Goal: Task Accomplishment & Management: Complete application form

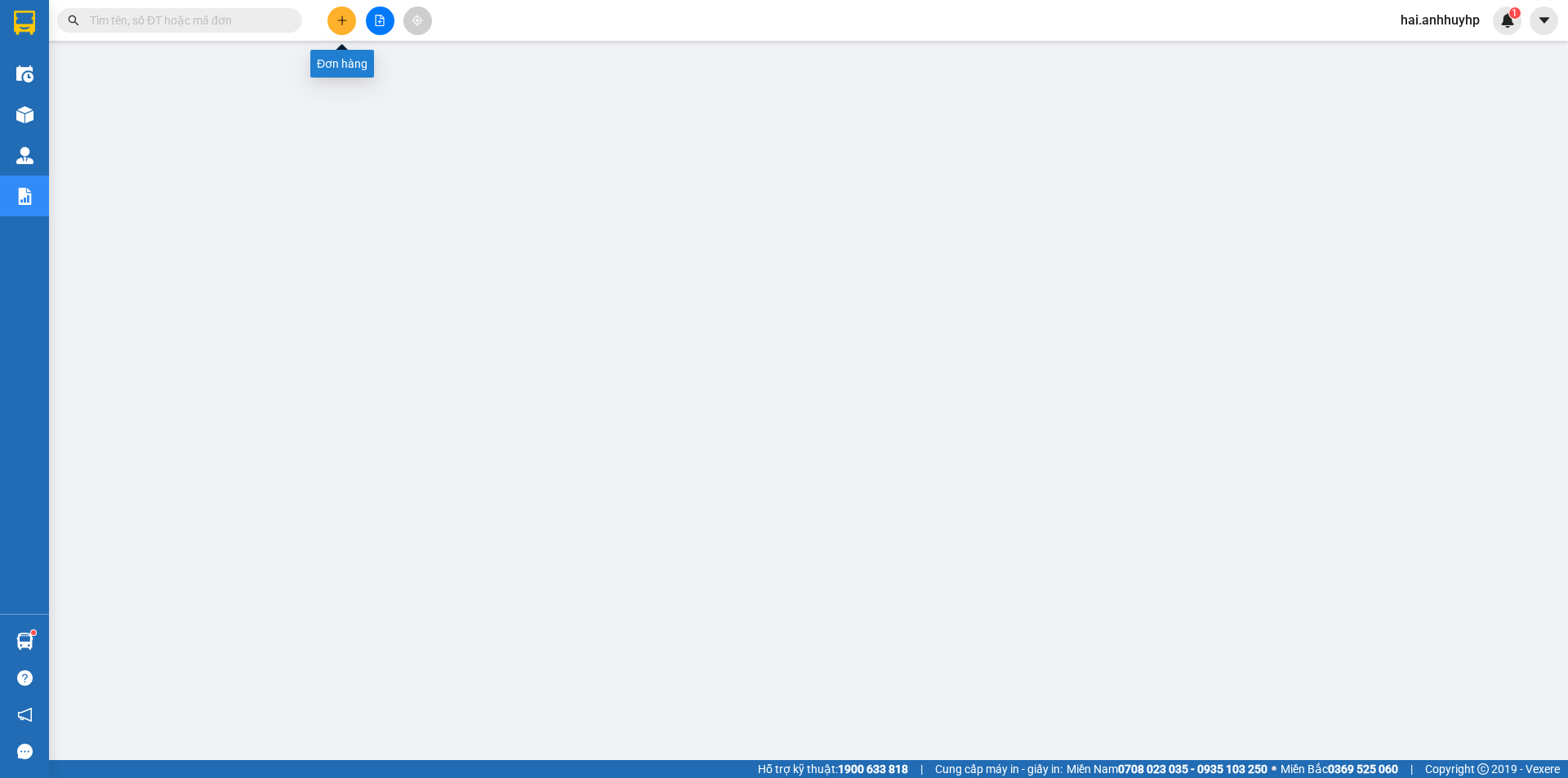
click at [352, 22] on button at bounding box center [341, 20] width 28 height 28
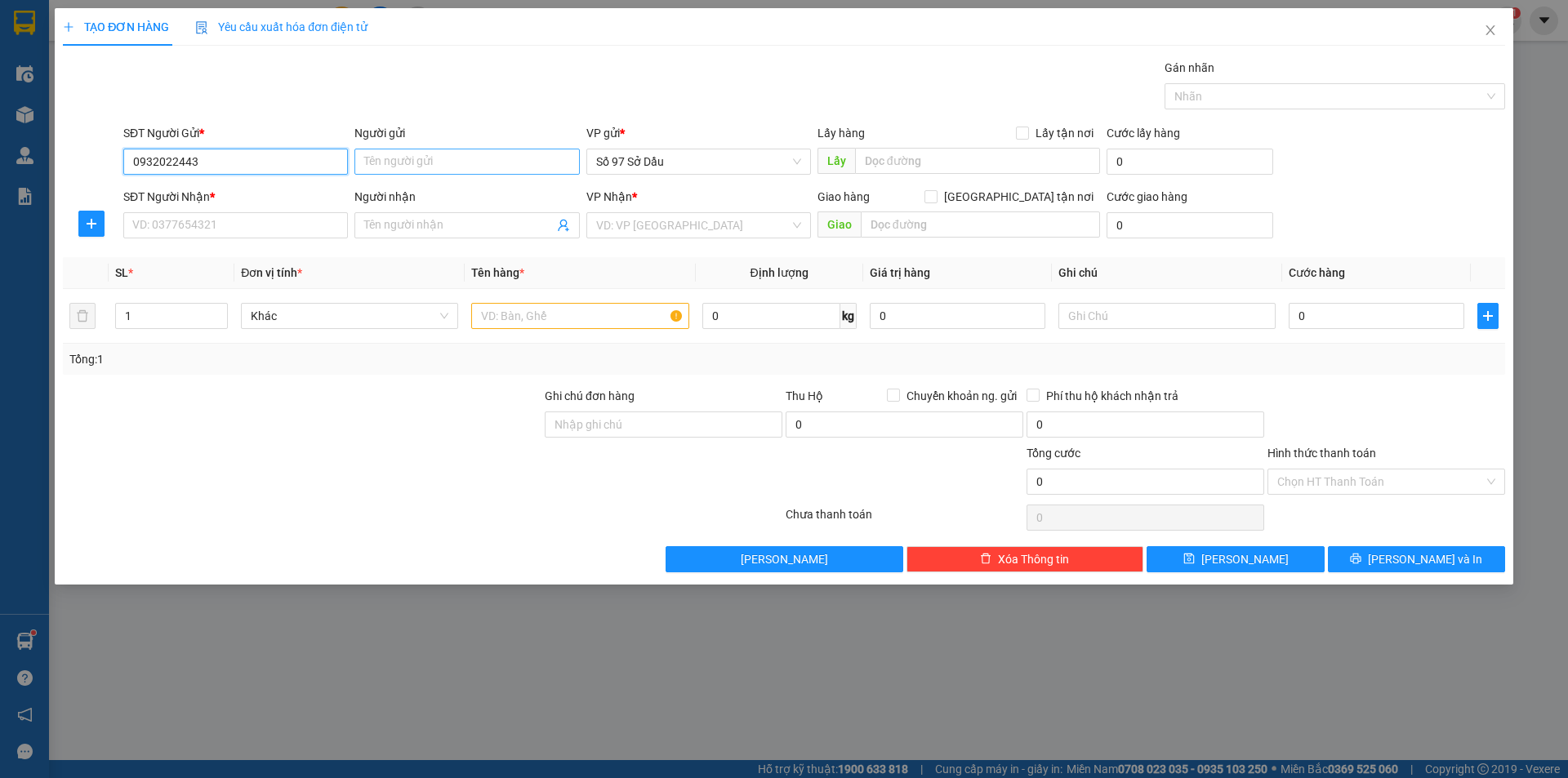
type input "0932022443"
click at [439, 166] on input "Người gửi" at bounding box center [467, 162] width 225 height 26
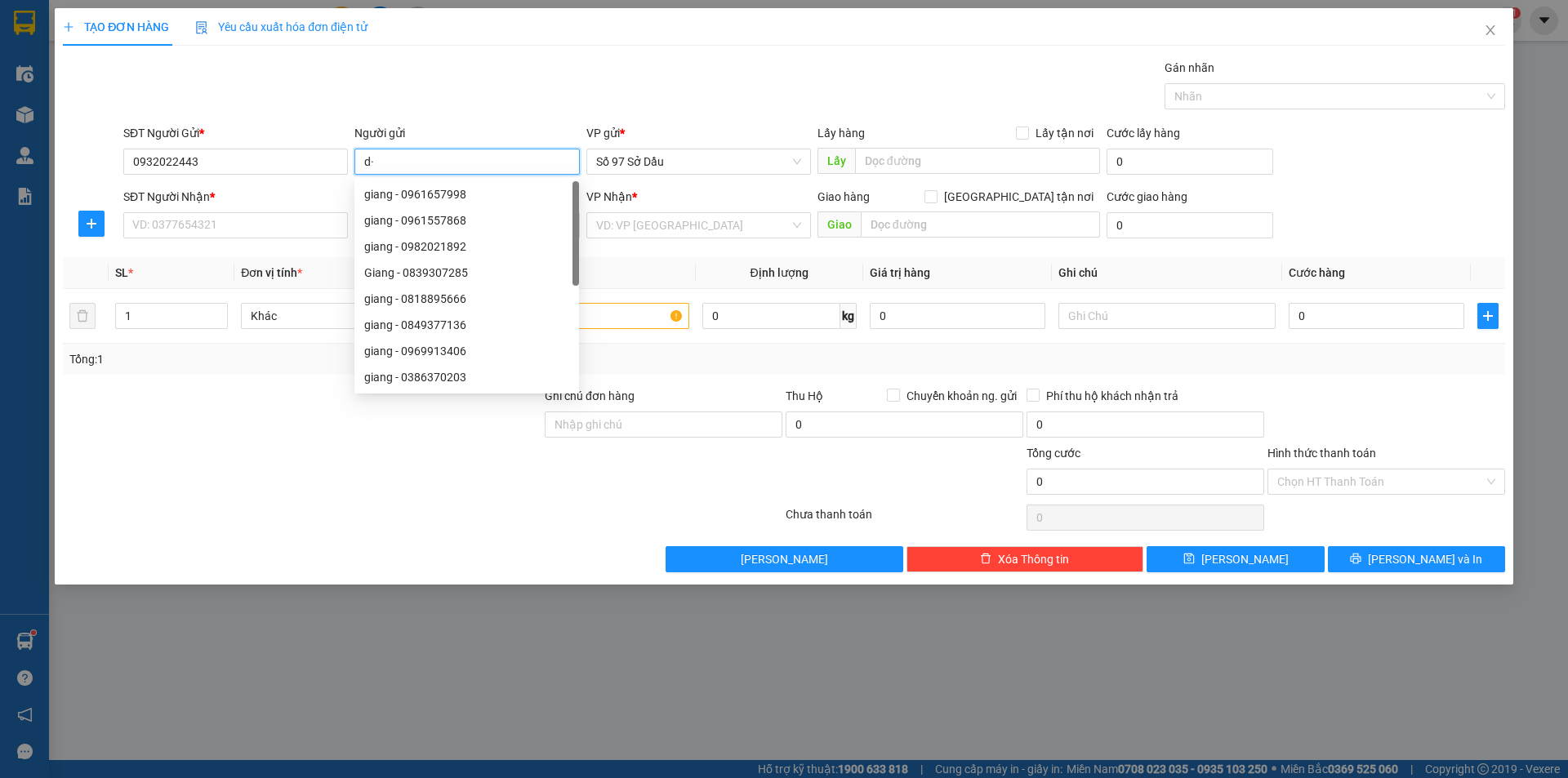
type input "d"
type input "đức"
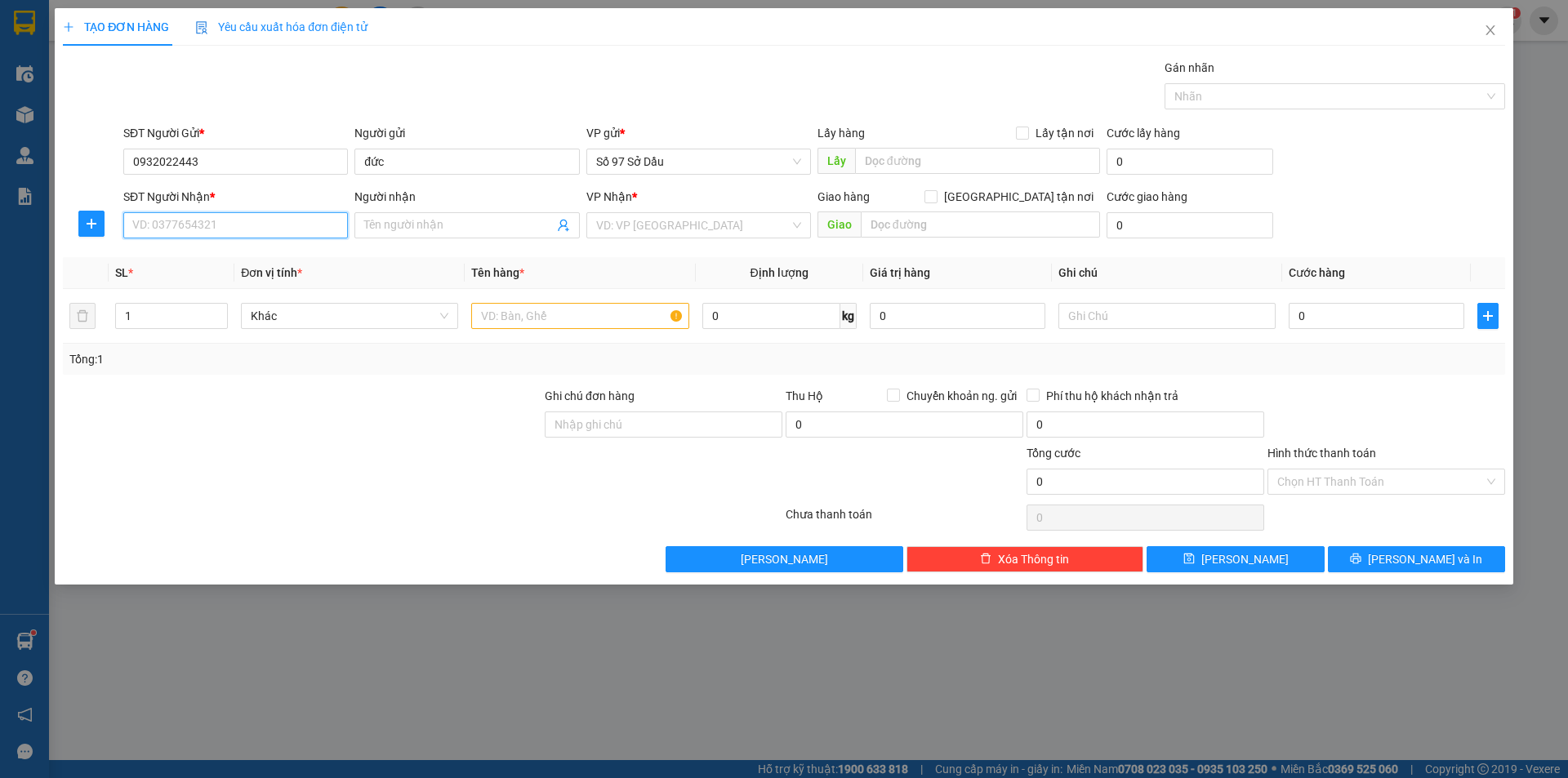
click at [212, 215] on input "SĐT Người Nhận *" at bounding box center [236, 225] width 225 height 26
type input "0983599956"
click at [380, 226] on input "Người nhận" at bounding box center [459, 225] width 189 height 18
type input "hải"
click at [688, 226] on input "search" at bounding box center [692, 225] width 194 height 24
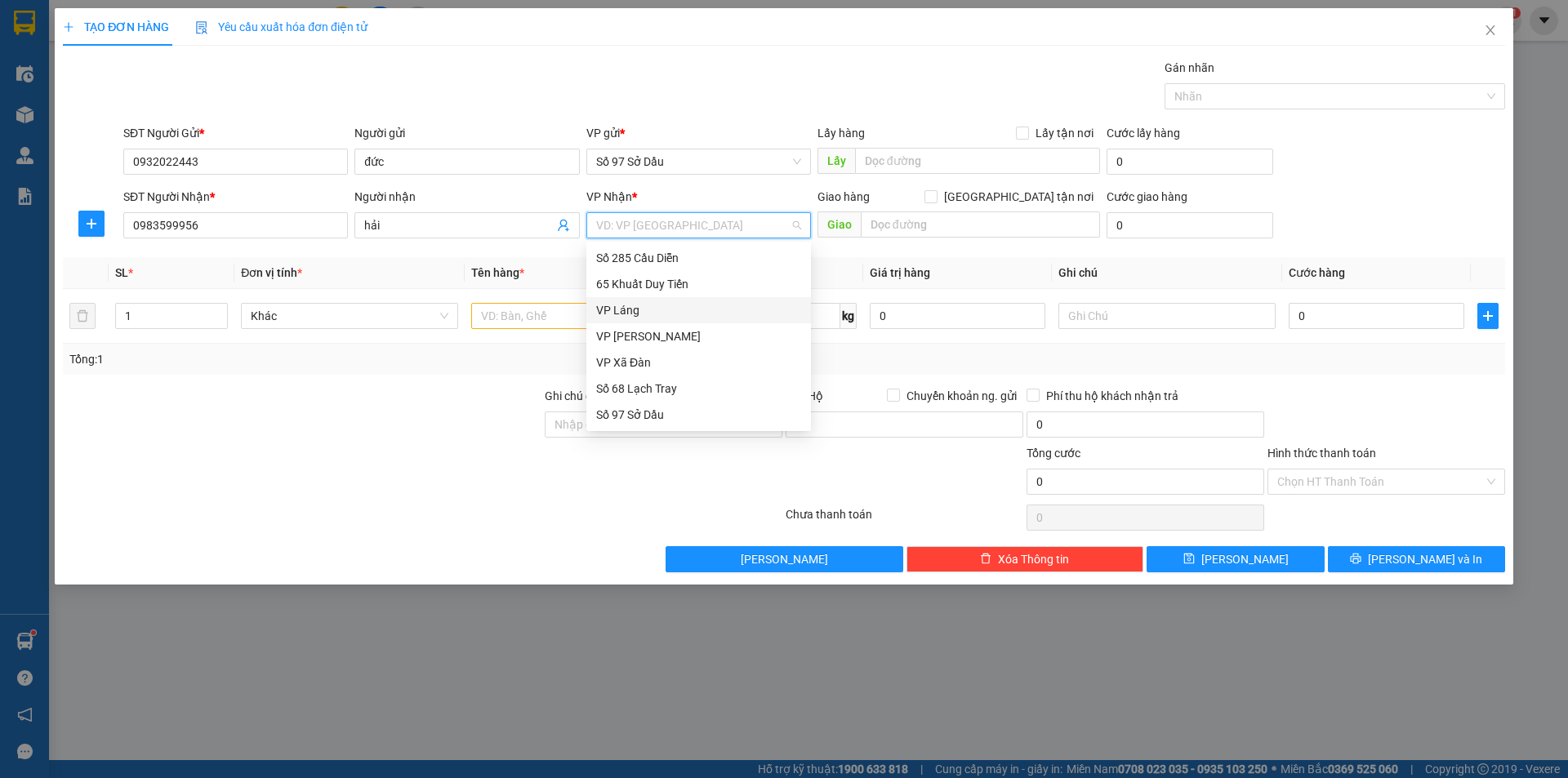
click at [614, 300] on div "VP Láng" at bounding box center [698, 310] width 225 height 26
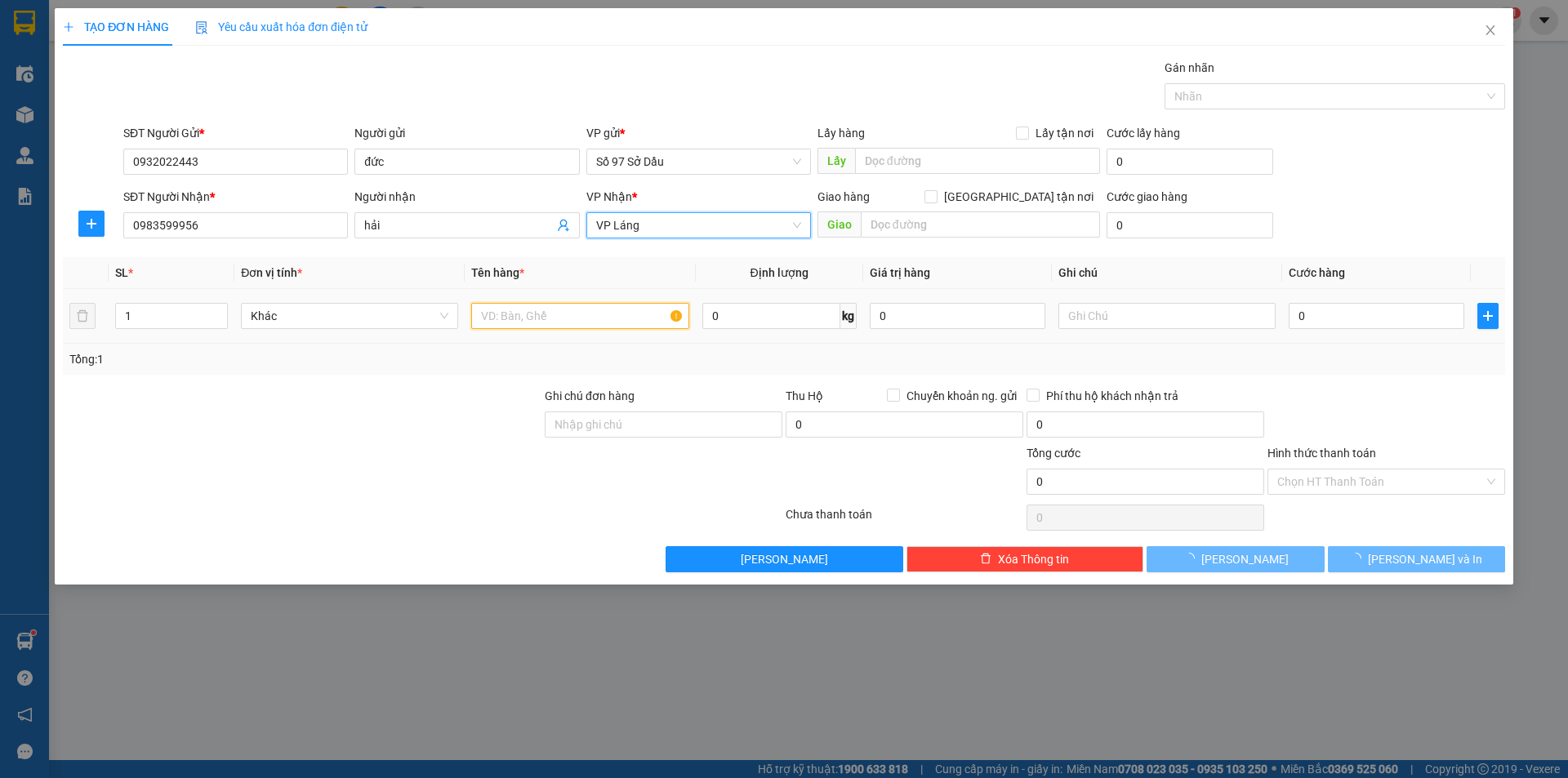
click at [562, 320] on input "text" at bounding box center [579, 315] width 217 height 26
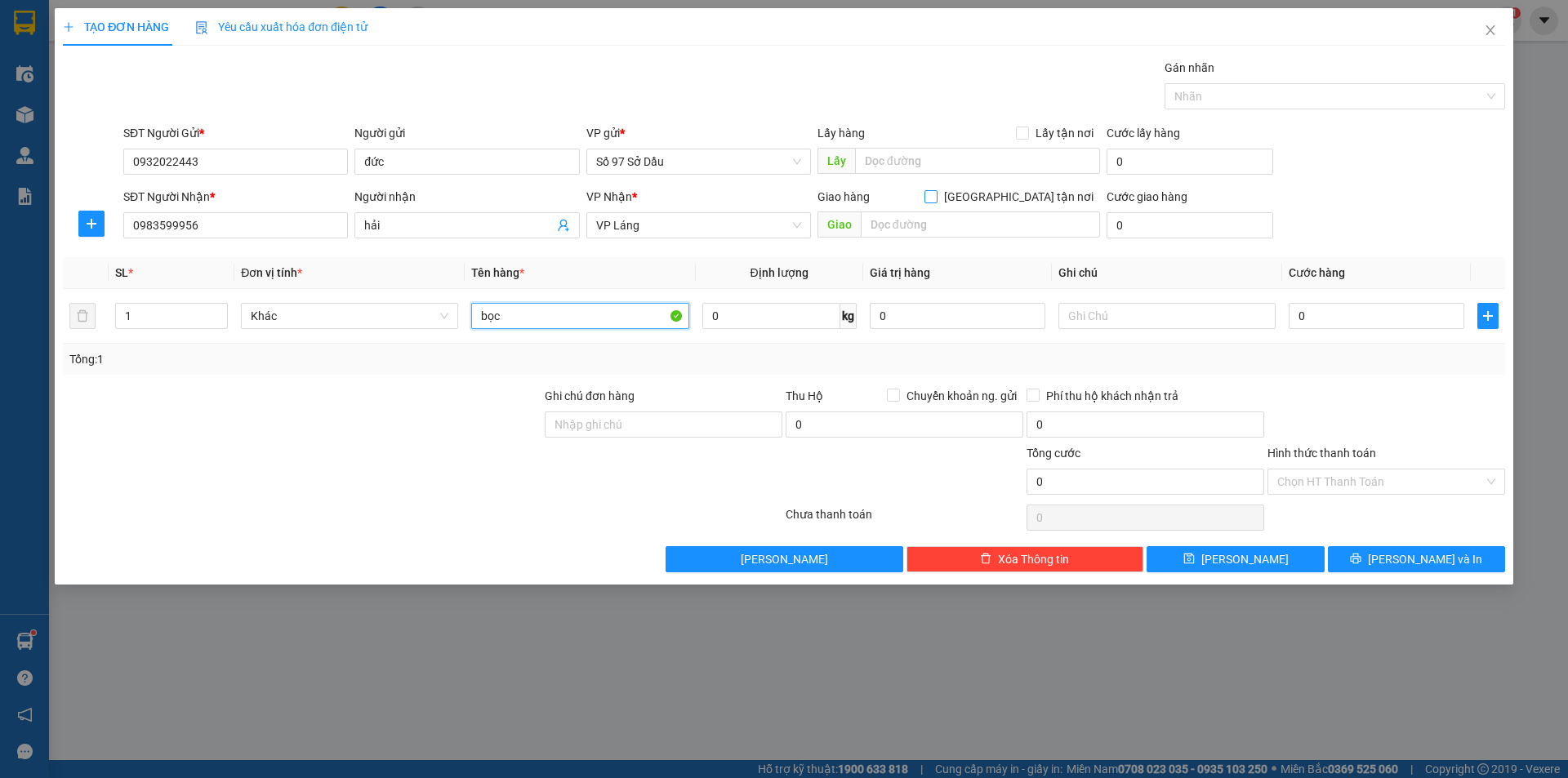
type input "bọc"
click at [938, 200] on span at bounding box center [930, 196] width 13 height 13
click at [990, 226] on input "text" at bounding box center [981, 224] width 240 height 26
click at [925, 240] on div "Giao hàng [GEOGRAPHIC_DATA] tận nơi [GEOGRAPHIC_DATA]" at bounding box center [958, 216] width 282 height 57
click at [925, 229] on input "text" at bounding box center [981, 224] width 240 height 26
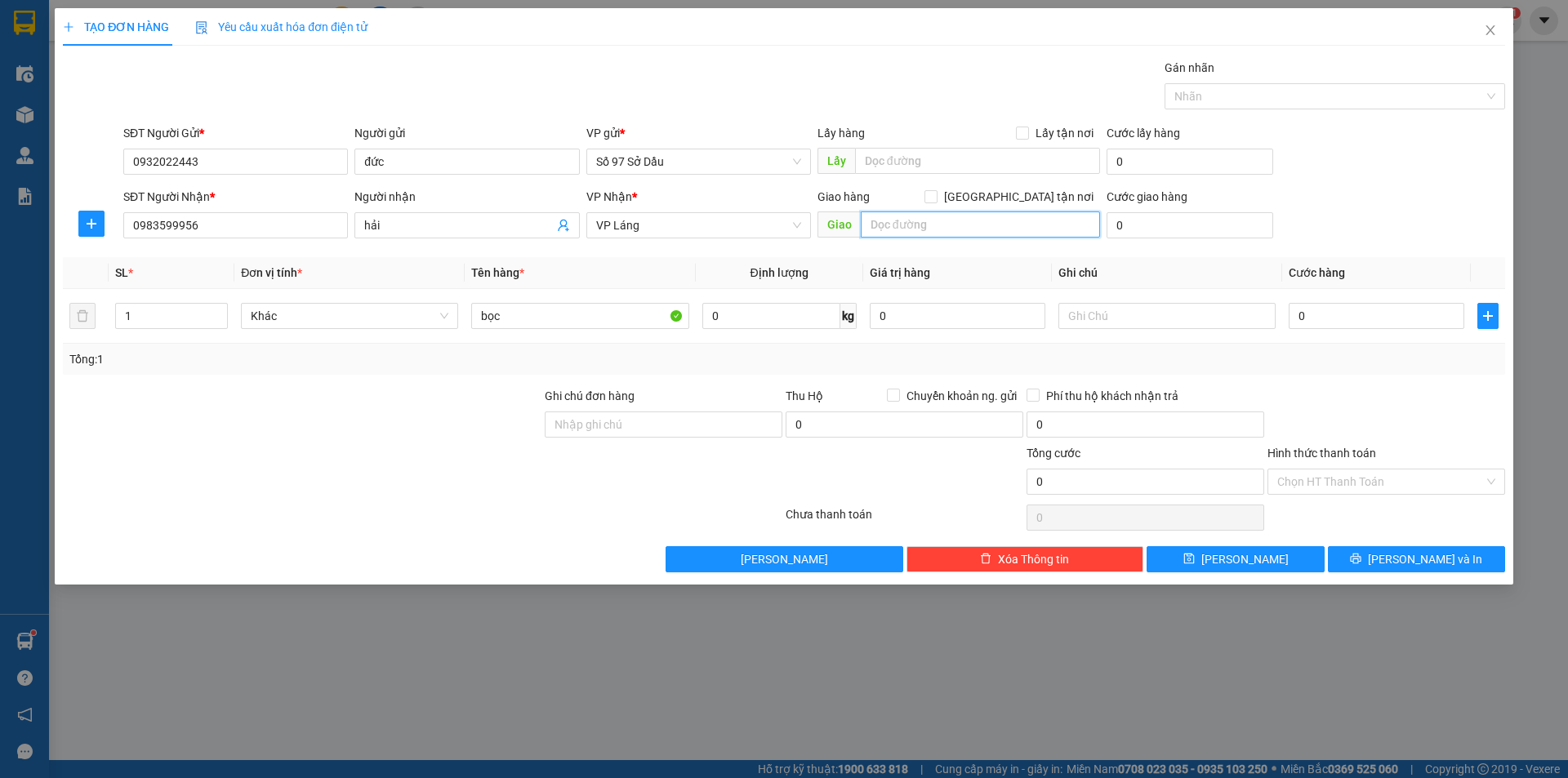
paste input "183 P. Bà Triệu, [PERSON_NAME], Hai Bà Trưng, [GEOGRAPHIC_DATA], [GEOGRAPHIC_DA…"
type input "183 P. Bà Triệu, [PERSON_NAME], Hai Bà Trưng, [GEOGRAPHIC_DATA], [GEOGRAPHIC_DA…"
click at [936, 195] on input "[GEOGRAPHIC_DATA] tận nơi" at bounding box center [930, 196] width 12 height 12
checkbox input "true"
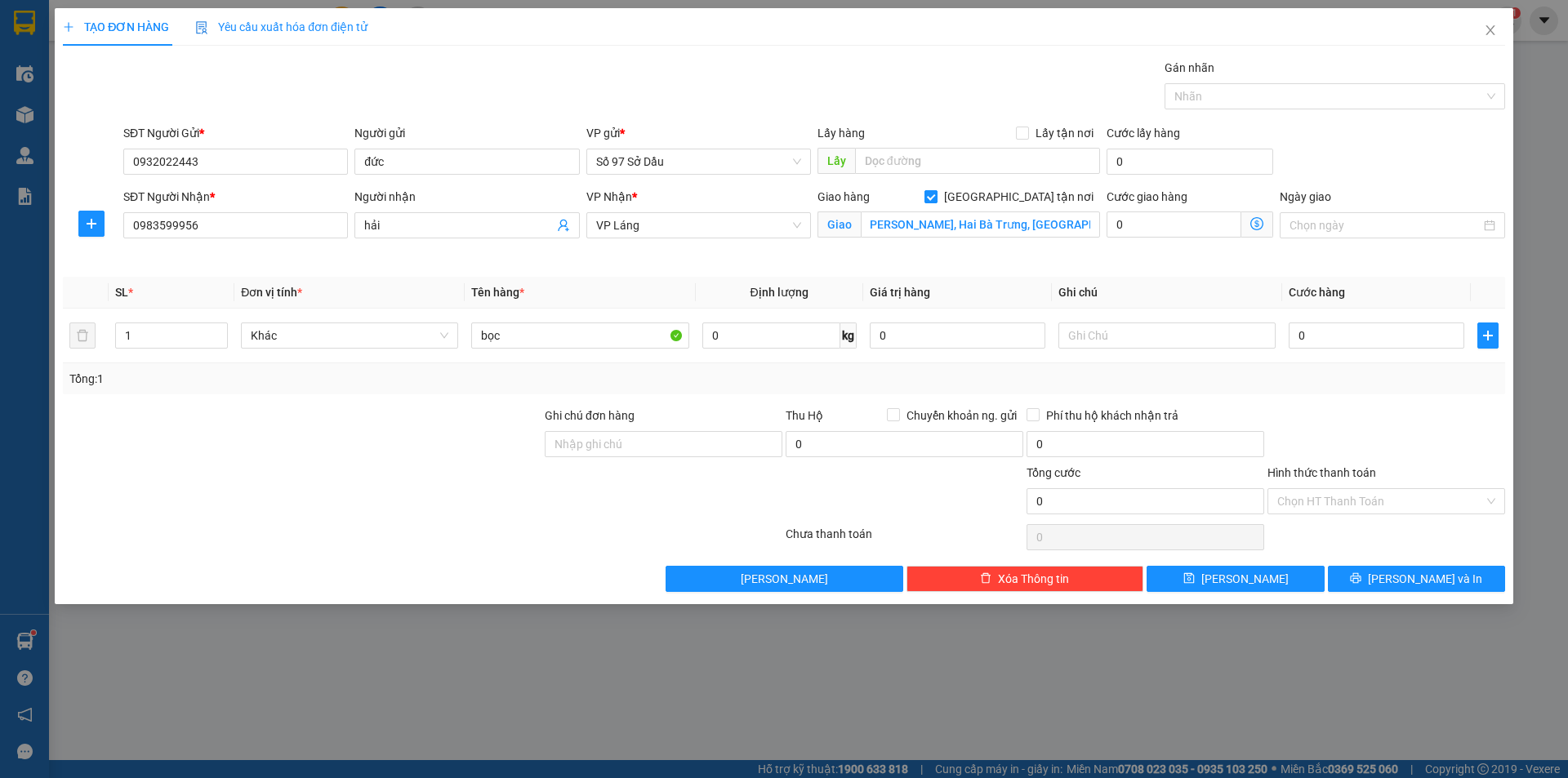
scroll to position [0, 0]
click at [1260, 231] on span at bounding box center [1257, 224] width 32 height 26
click at [1260, 227] on icon "dollar-circle" at bounding box center [1256, 223] width 13 height 13
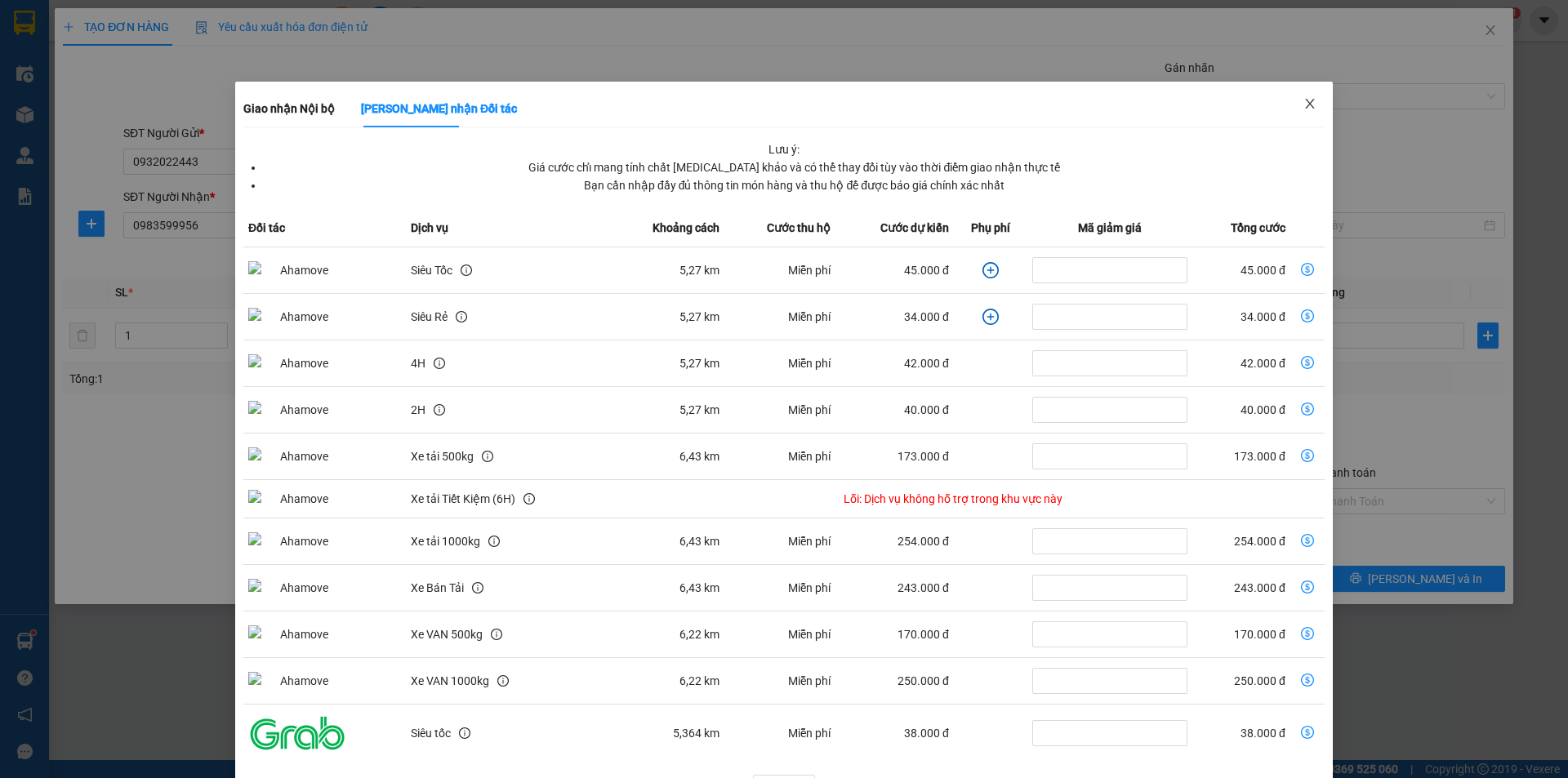
click at [1303, 101] on icon "close" at bounding box center [1309, 103] width 13 height 13
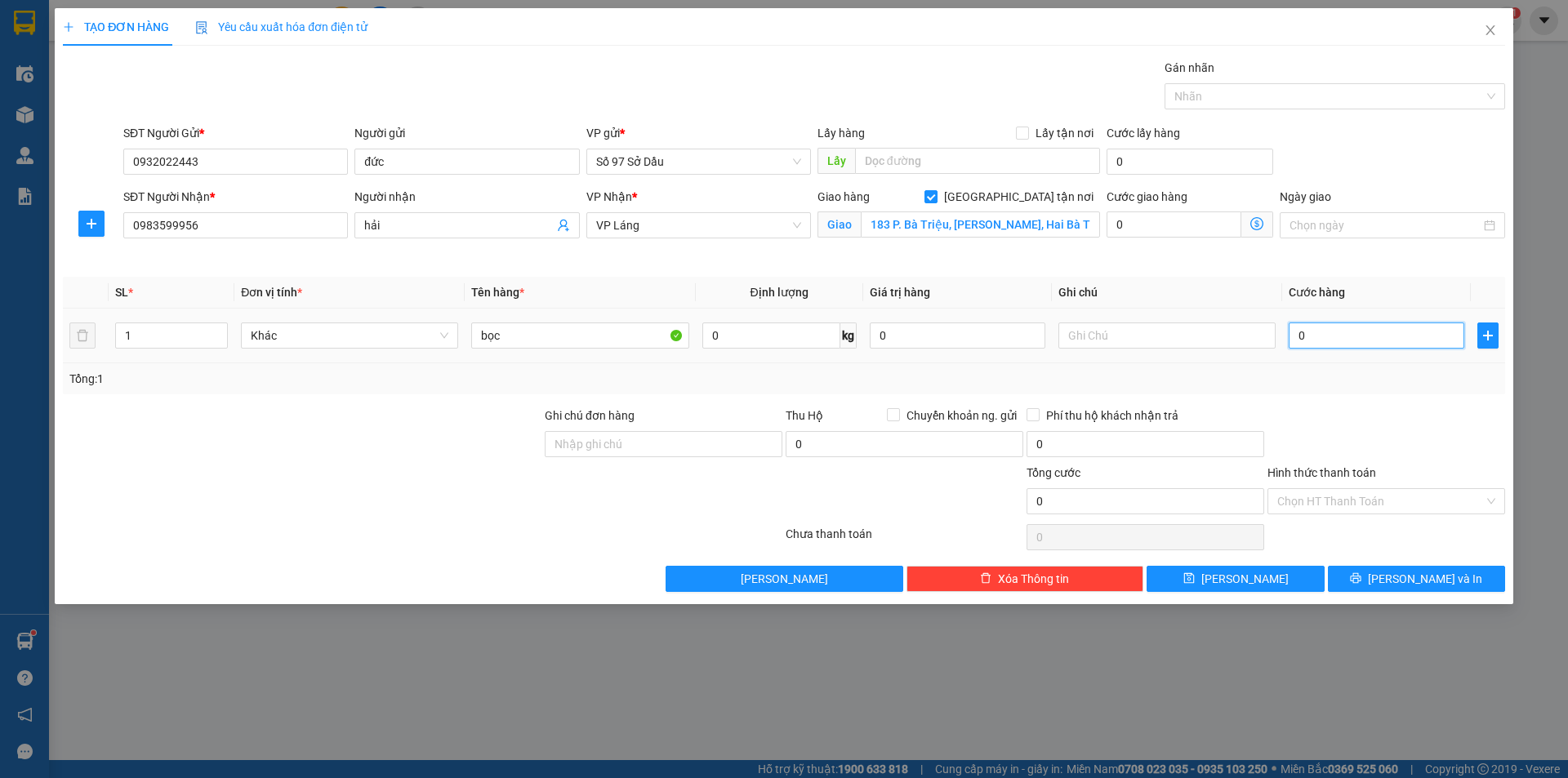
click at [1322, 340] on input "0" at bounding box center [1376, 335] width 175 height 26
type input "9"
type input "90"
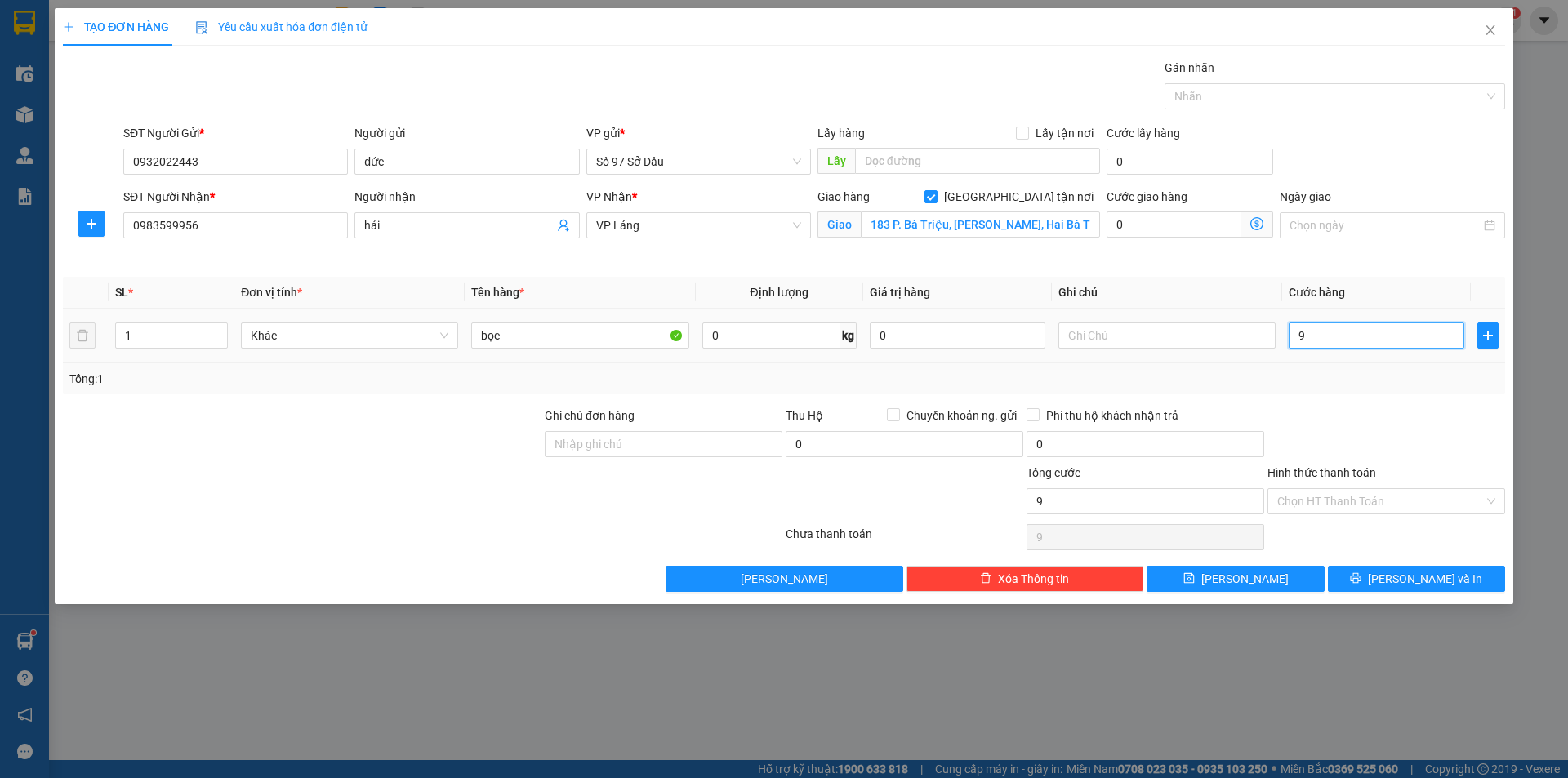
type input "90"
type input "900"
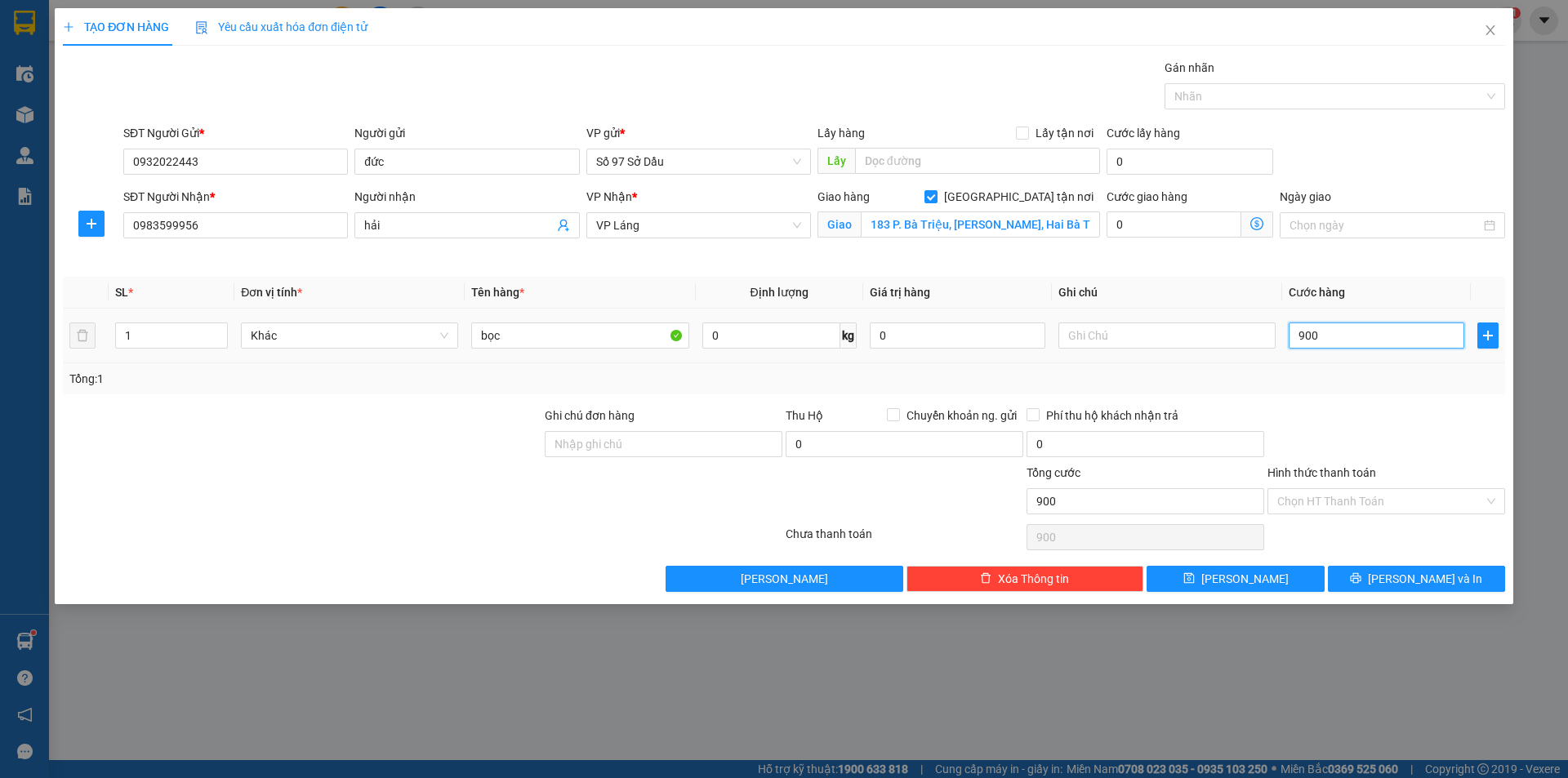
type input "9.000"
type input "90.000"
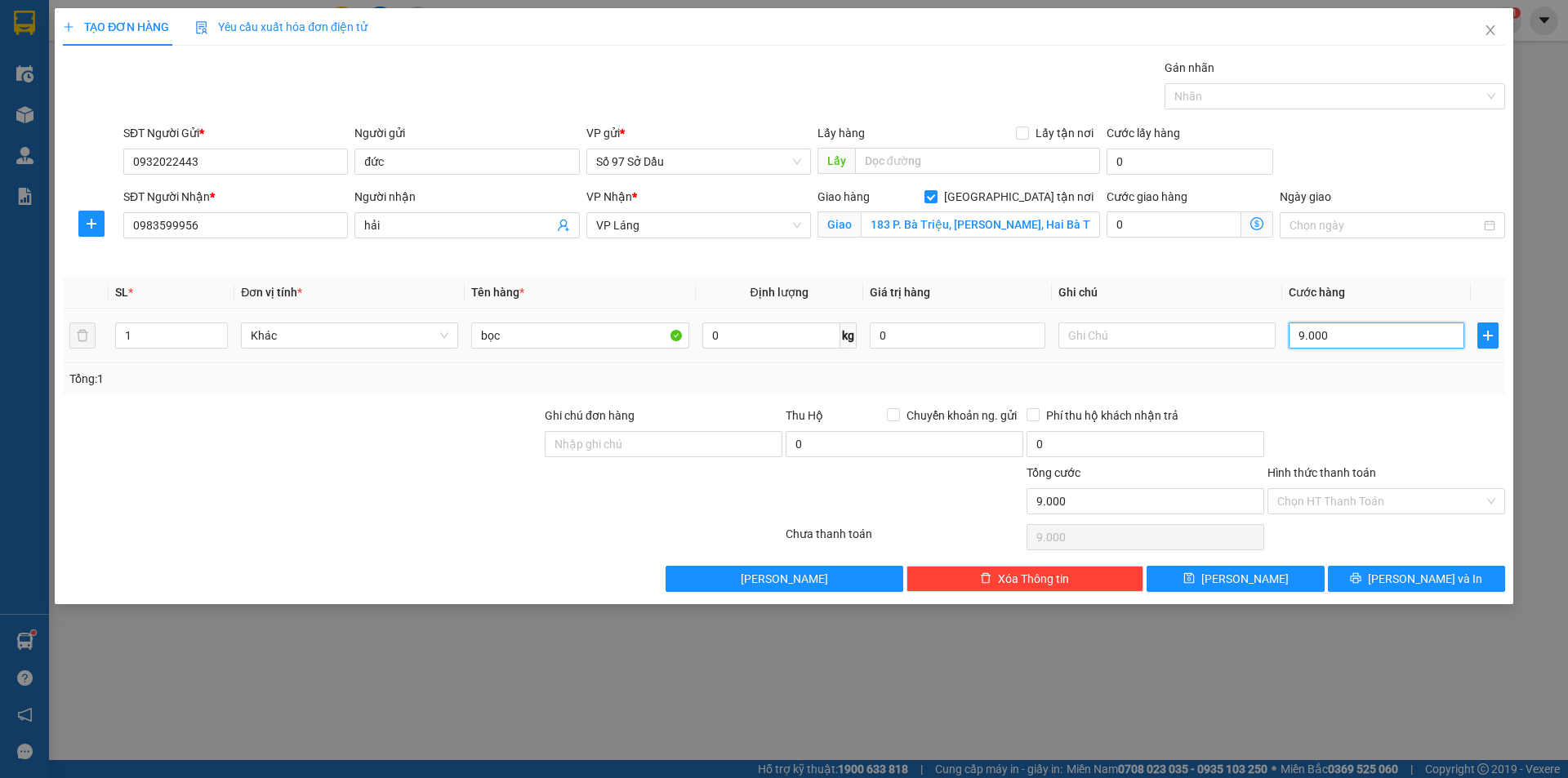
type input "90.000"
click at [1331, 502] on input "Hình thức thanh toán" at bounding box center [1380, 500] width 206 height 24
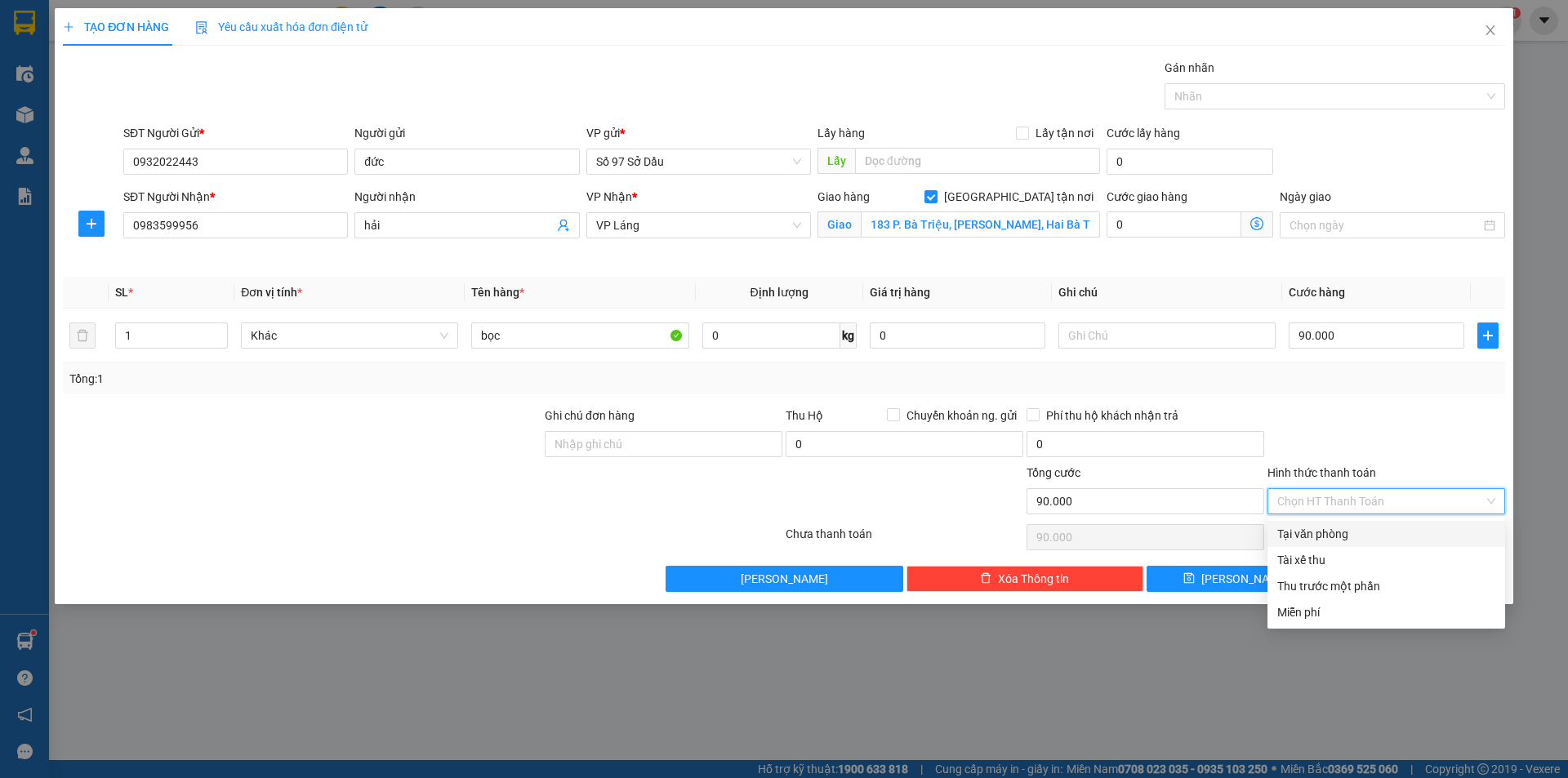
click at [1332, 533] on div "Tại văn phòng" at bounding box center [1386, 534] width 218 height 18
type input "0"
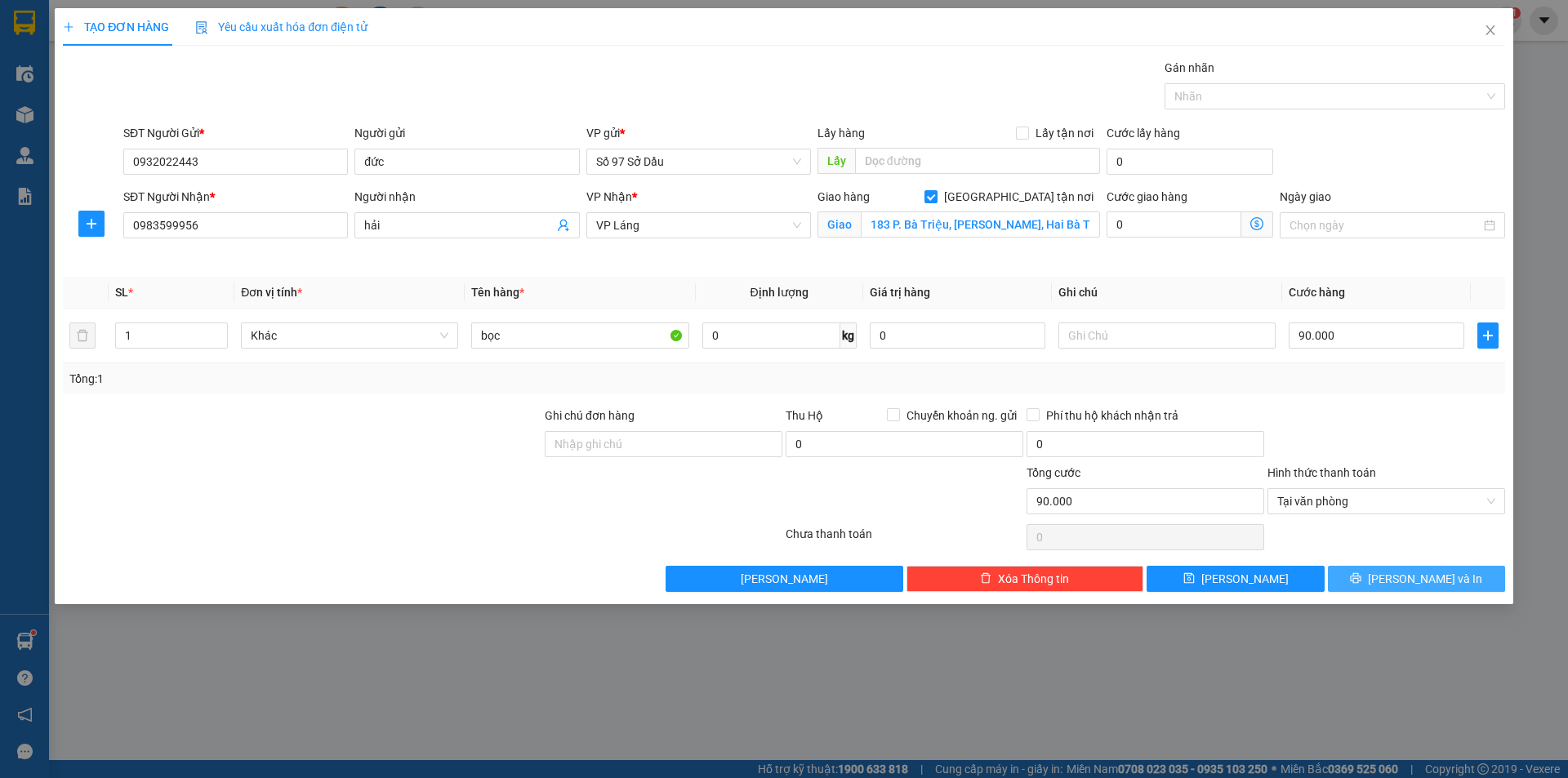
click at [1409, 580] on span "[PERSON_NAME] và In" at bounding box center [1425, 578] width 114 height 18
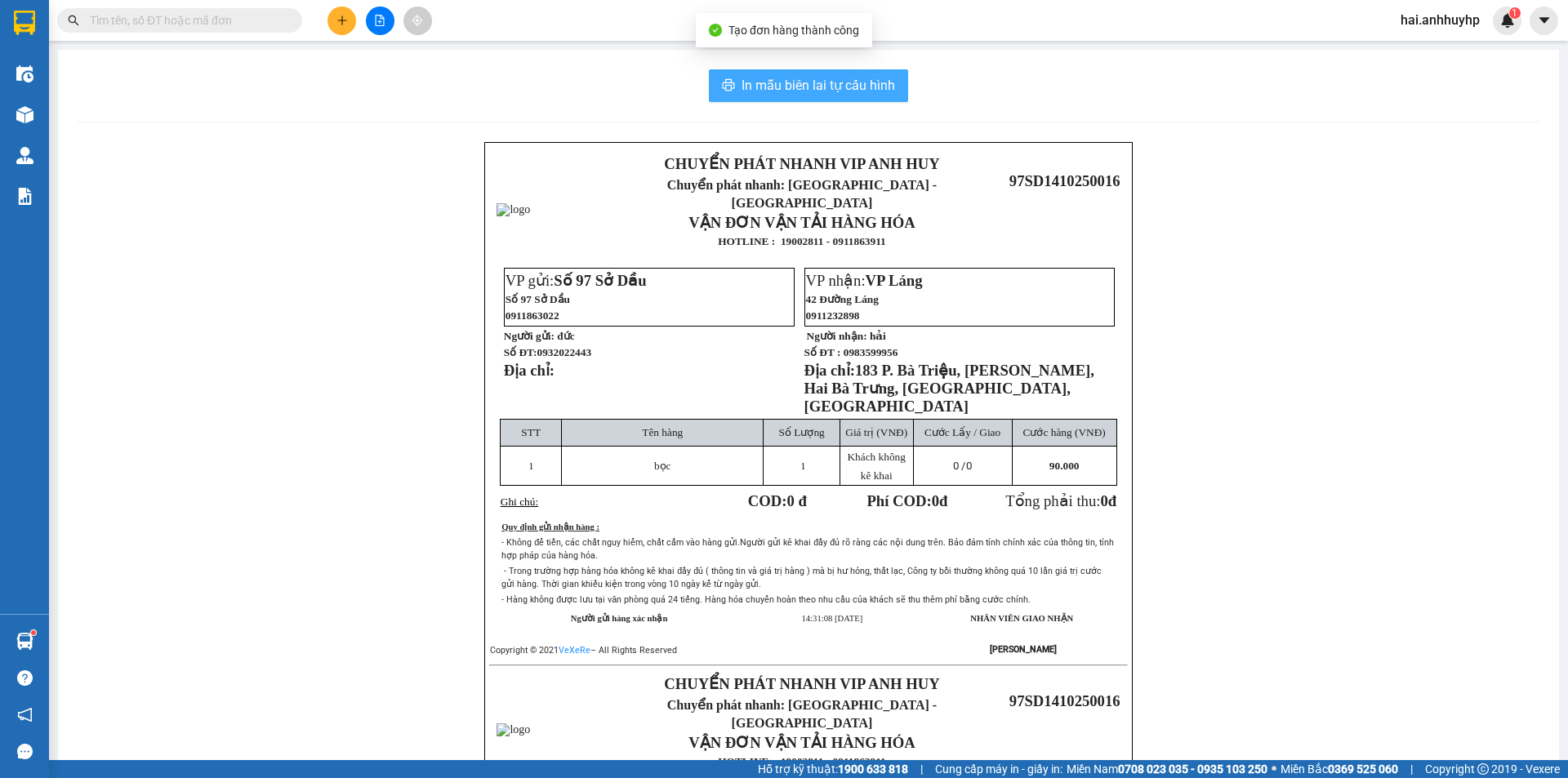
click at [860, 82] on span "In mẫu biên lai tự cấu hình" at bounding box center [818, 85] width 154 height 20
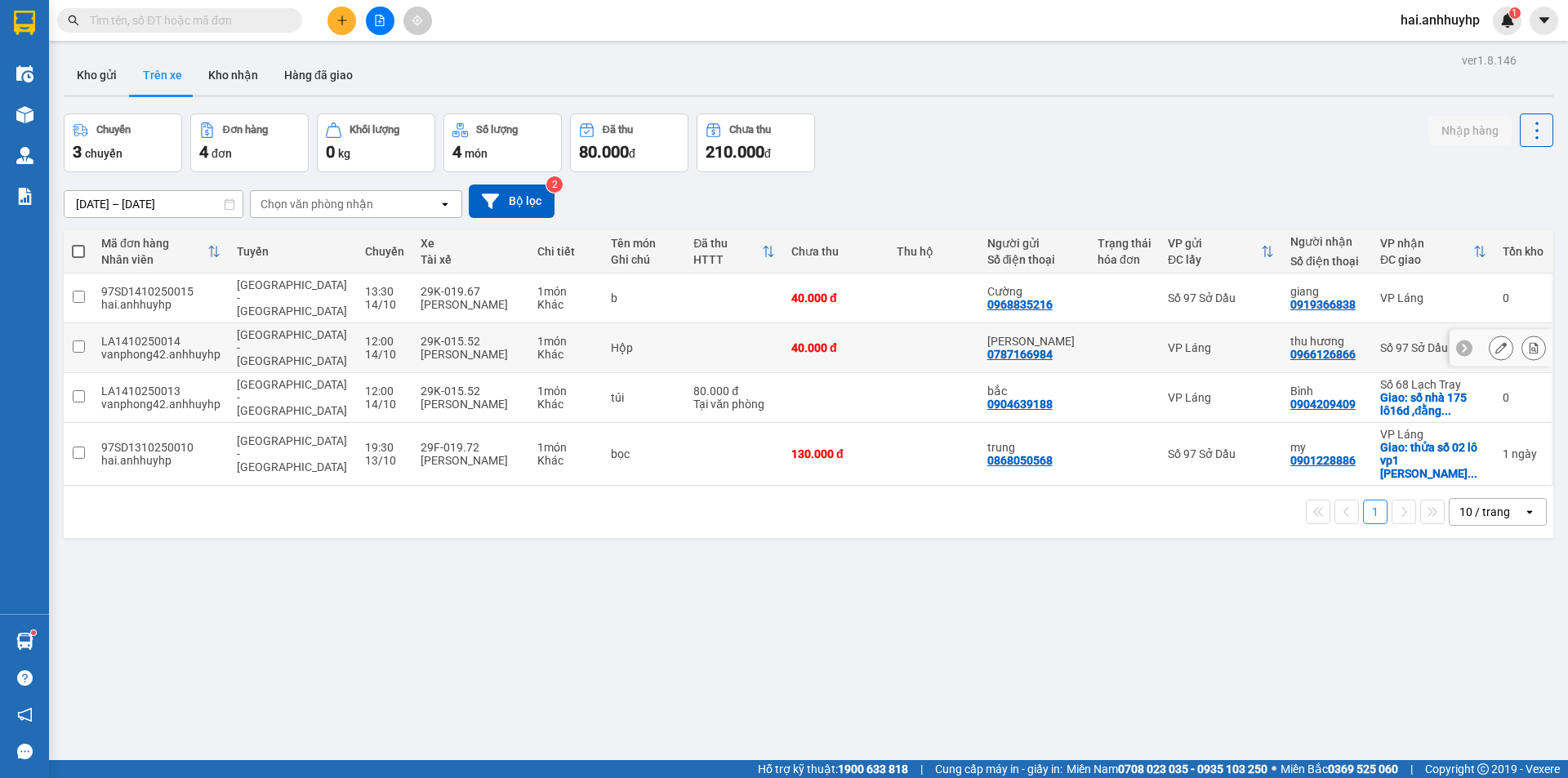
click at [74, 341] on input "checkbox" at bounding box center [79, 347] width 13 height 13
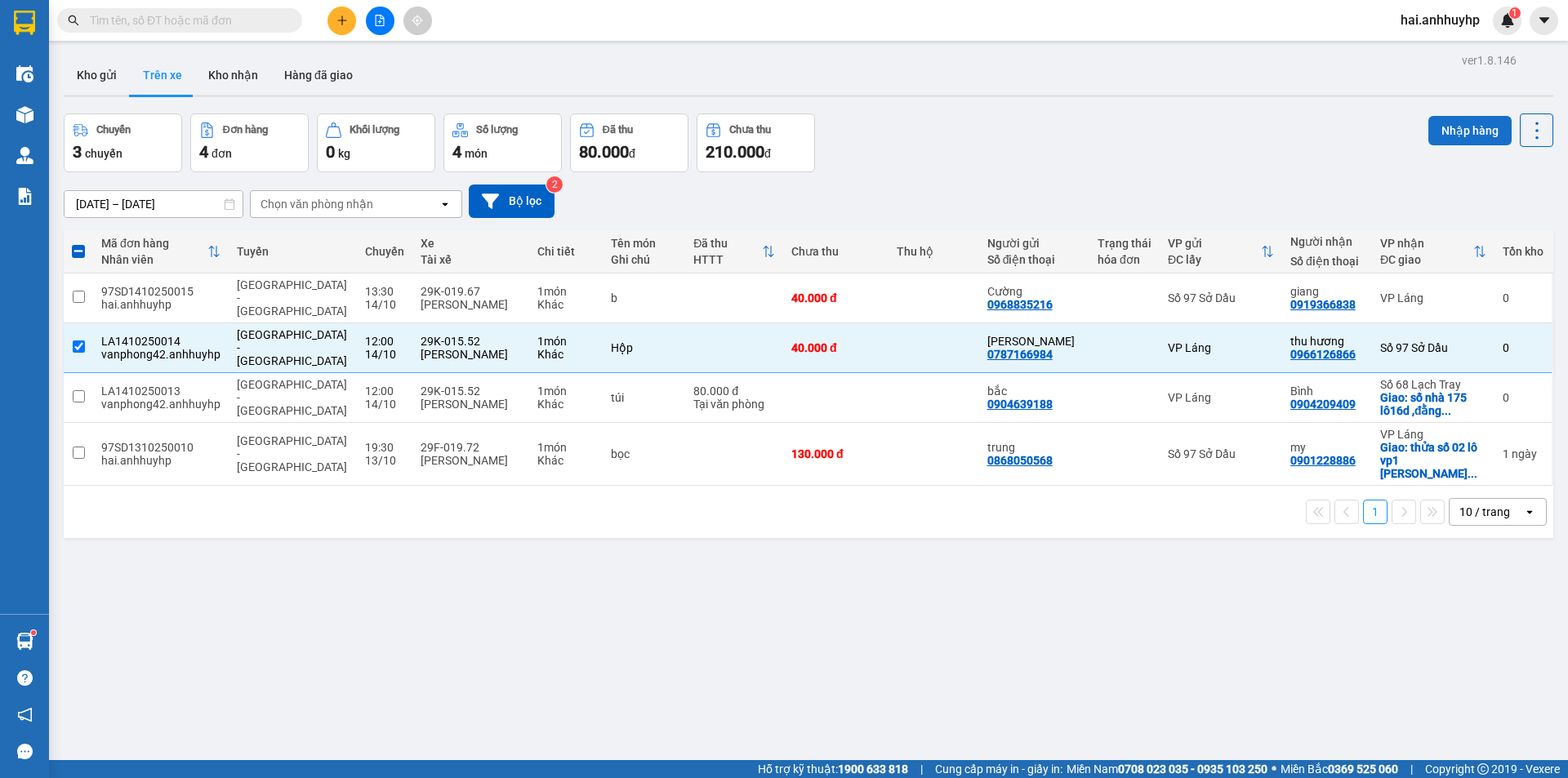
click at [1446, 135] on button "Nhập hàng" at bounding box center [1471, 130] width 84 height 29
checkbox input "false"
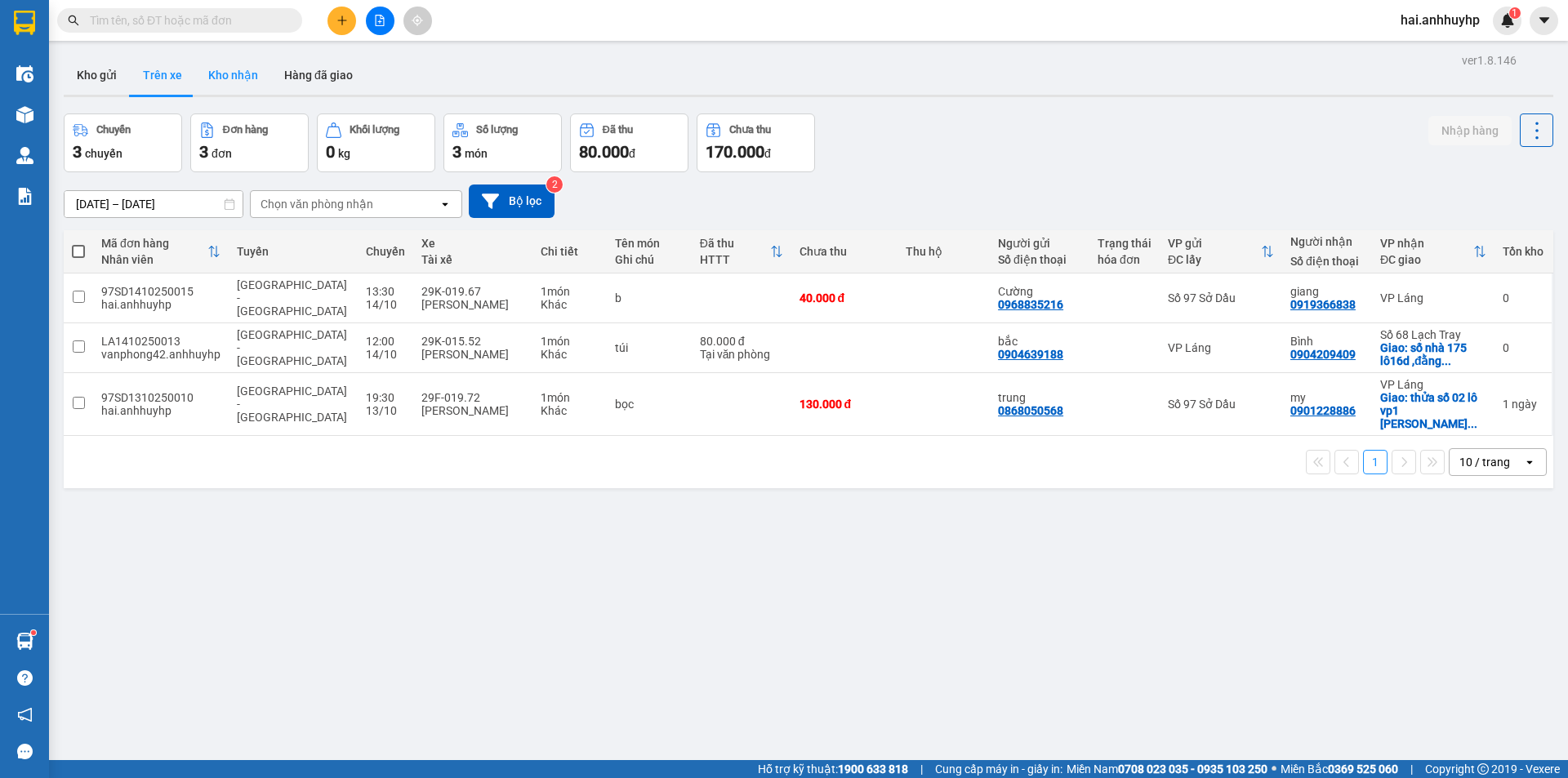
click at [262, 89] on button "Kho nhận" at bounding box center [233, 75] width 76 height 39
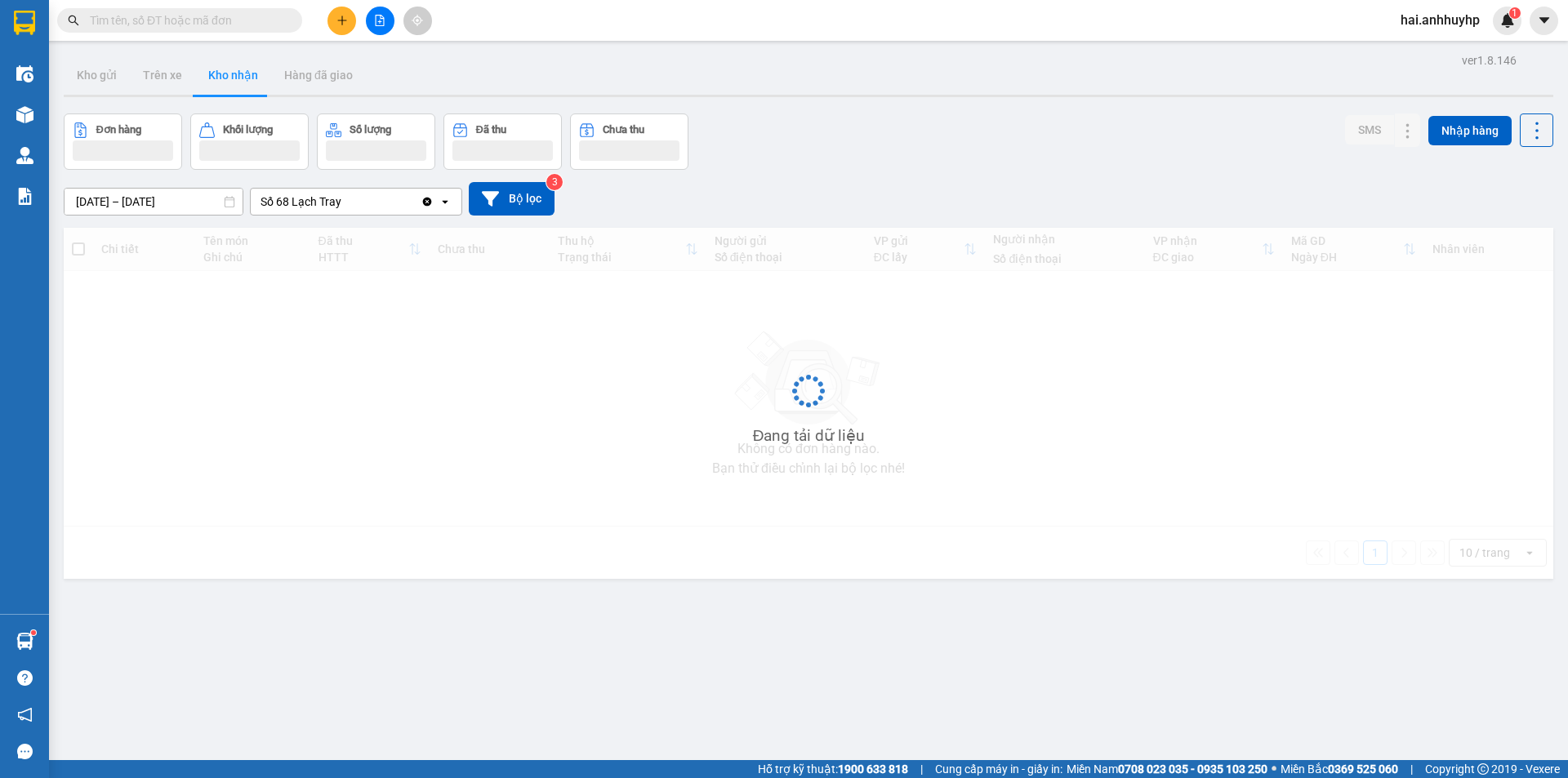
click at [423, 200] on icon "Clear value" at bounding box center [427, 201] width 13 height 13
click at [392, 205] on div "Chọn văn phòng nhận" at bounding box center [344, 202] width 188 height 26
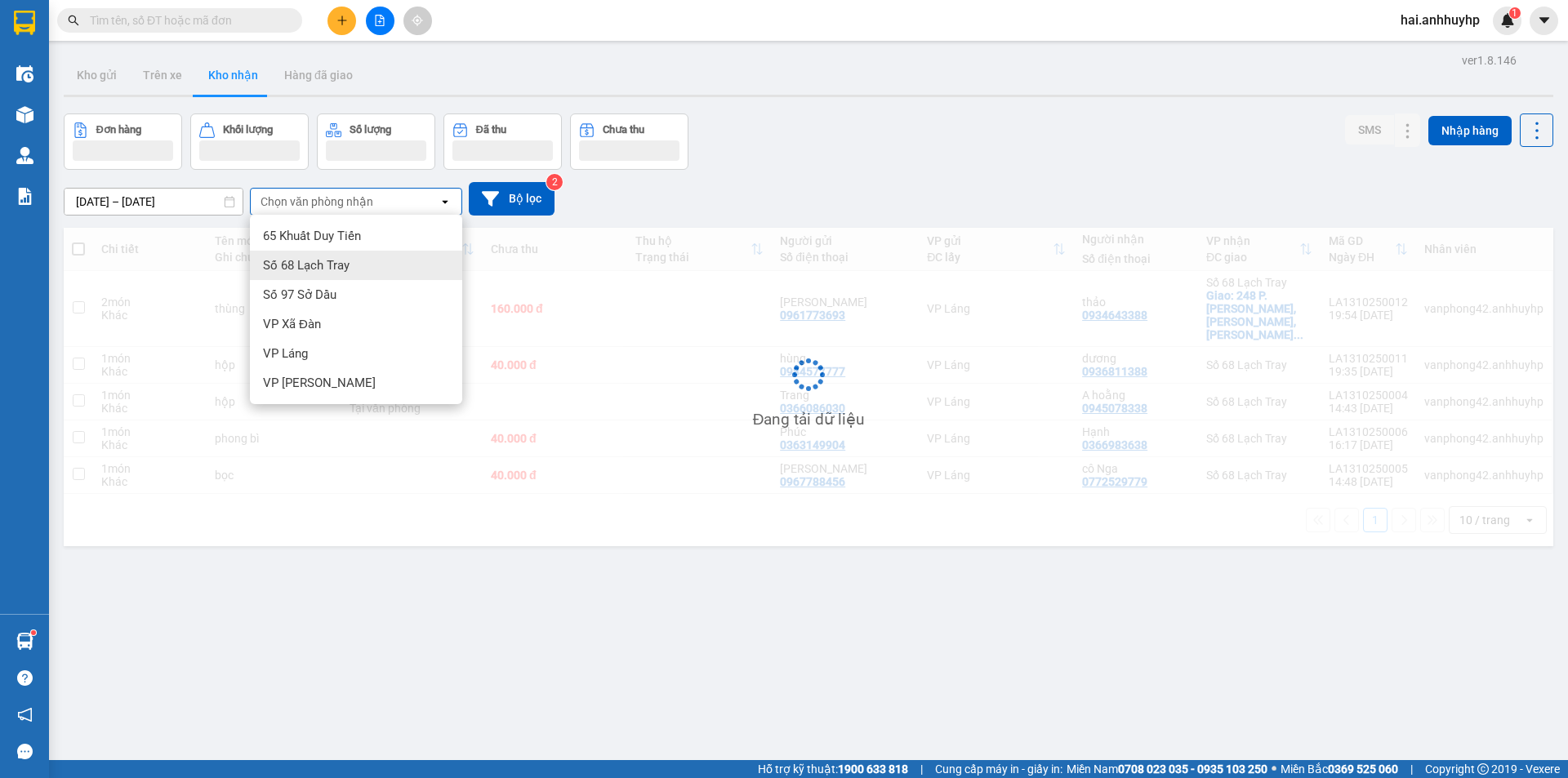
click at [333, 281] on div "Số 97 Sở Dầu" at bounding box center [356, 295] width 212 height 29
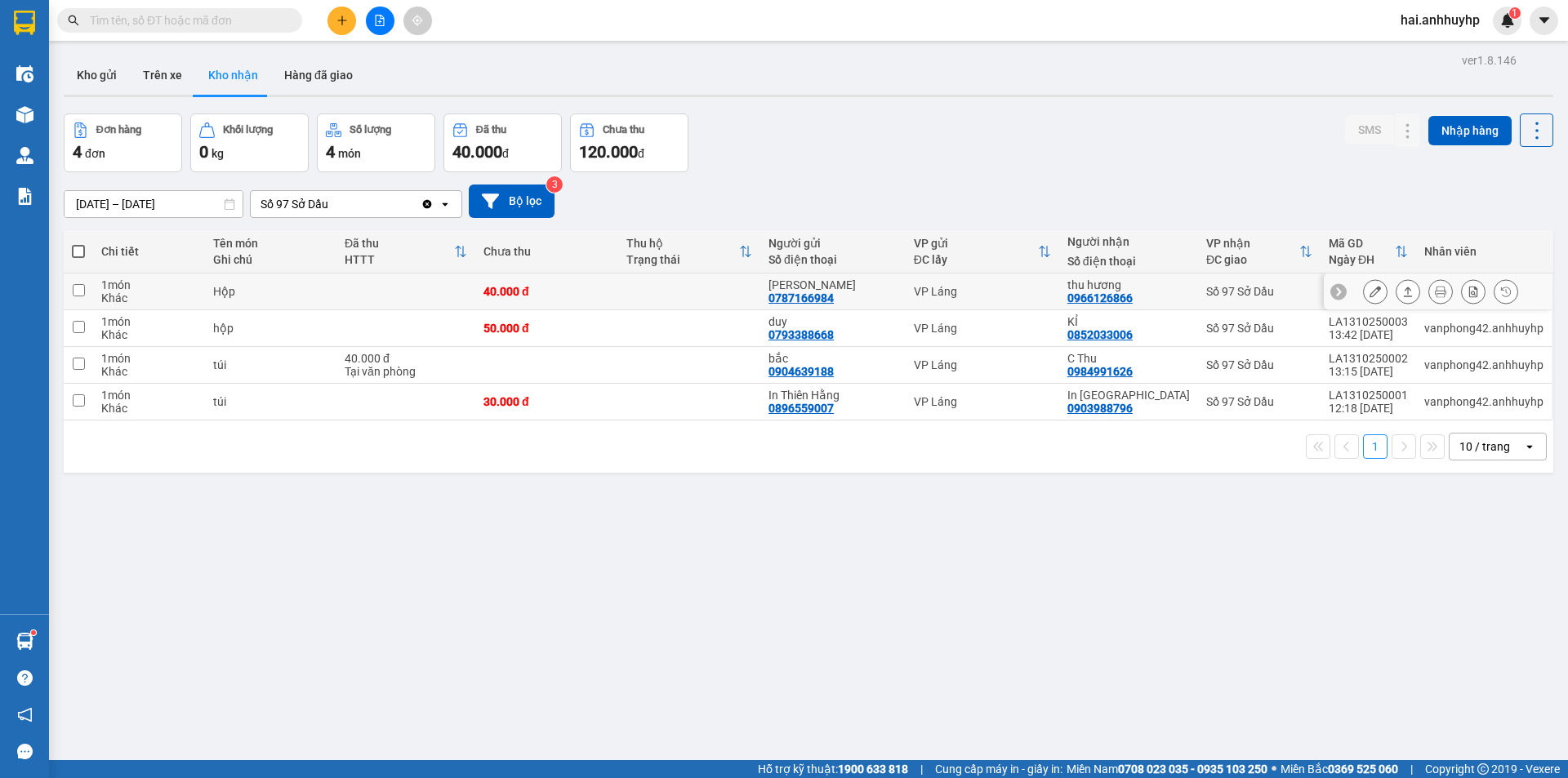
click at [84, 286] on input "checkbox" at bounding box center [79, 290] width 13 height 13
checkbox input "true"
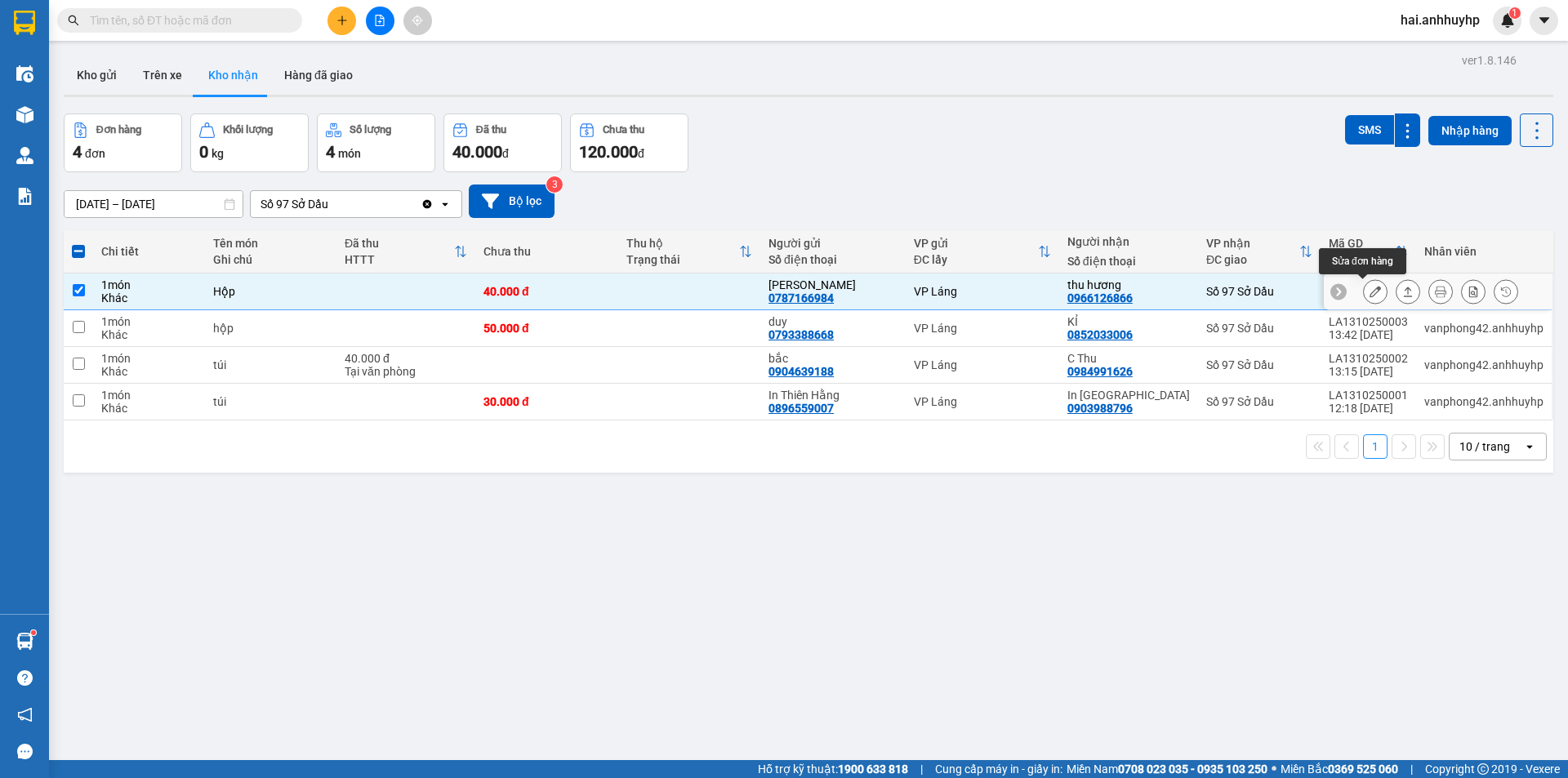
click at [1369, 289] on icon at bounding box center [1375, 291] width 12 height 12
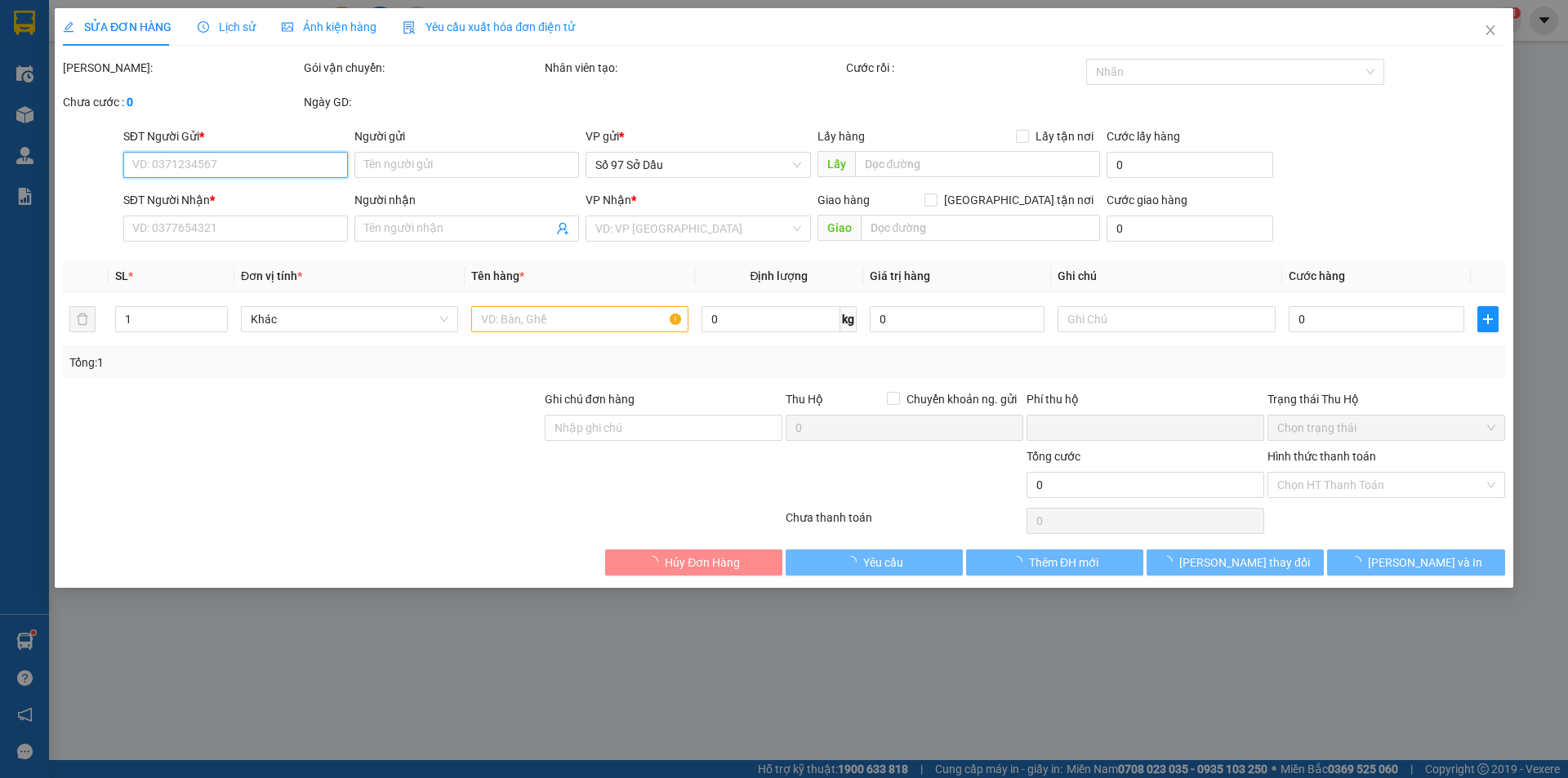
type input "0787166984"
type input "[PERSON_NAME]"
type input "0966126866"
type input "thu hương"
type input "0"
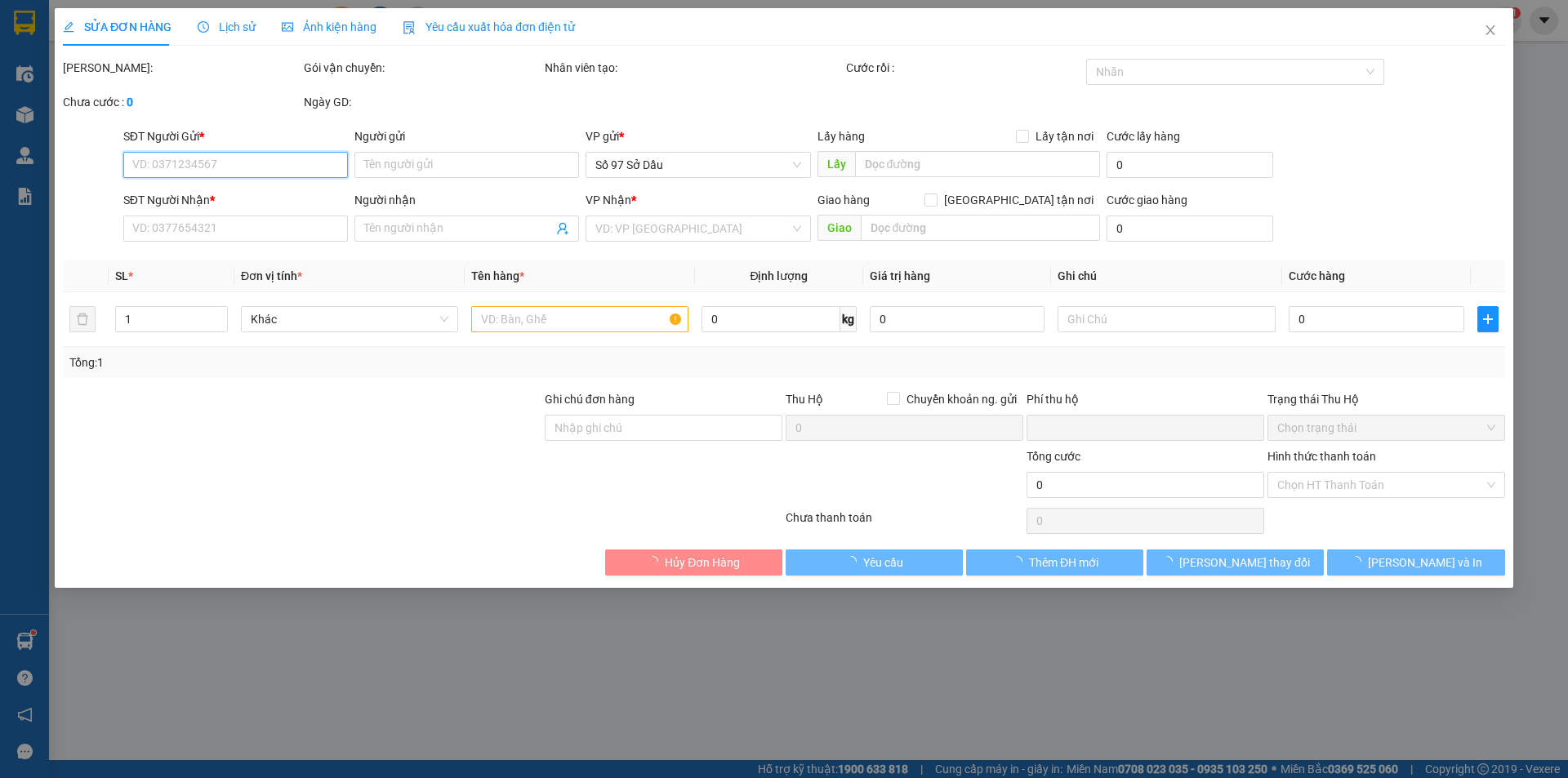
type input "40.000"
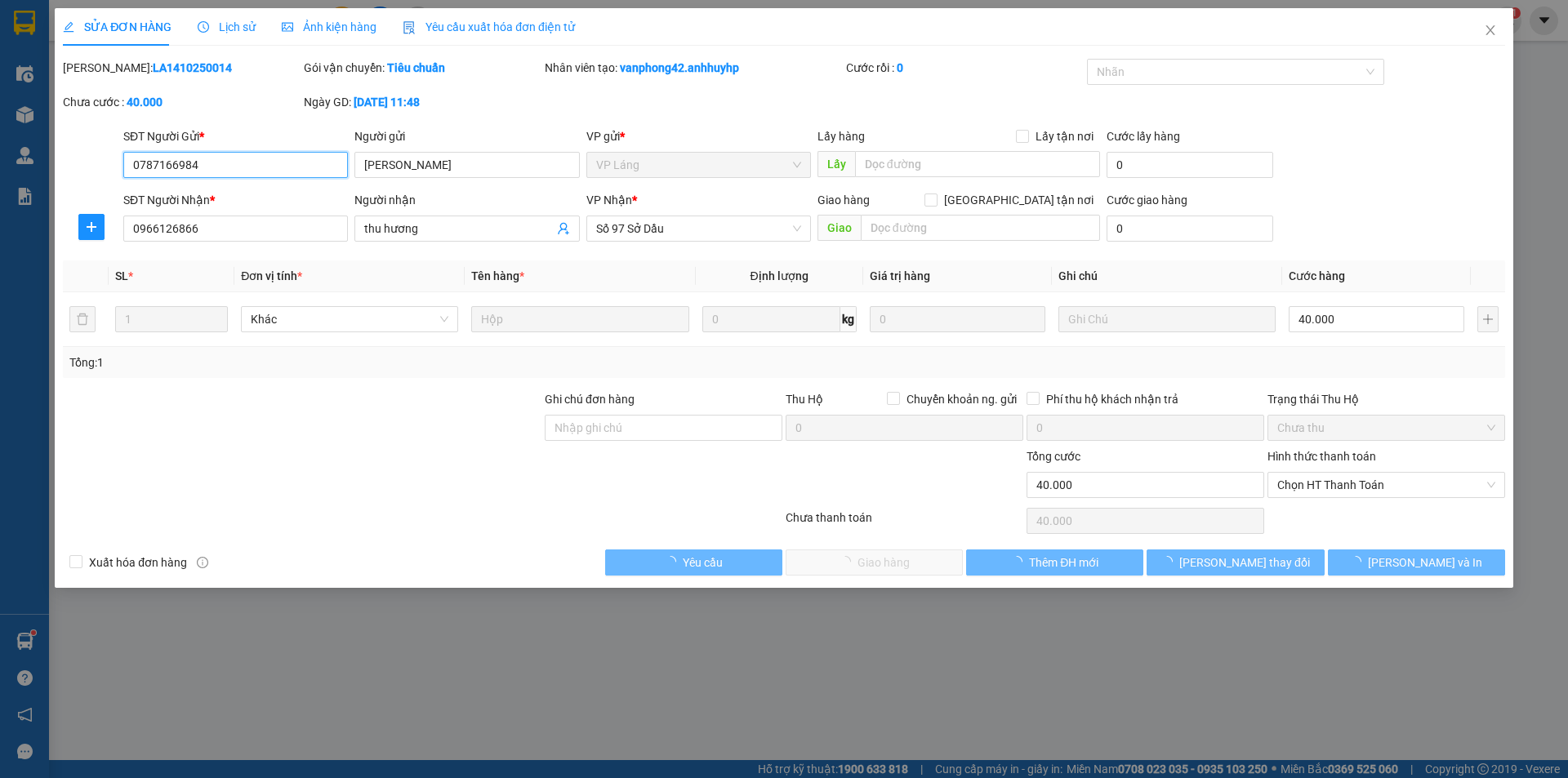
click at [1380, 486] on span "Chọn HT Thanh Toán" at bounding box center [1386, 485] width 218 height 24
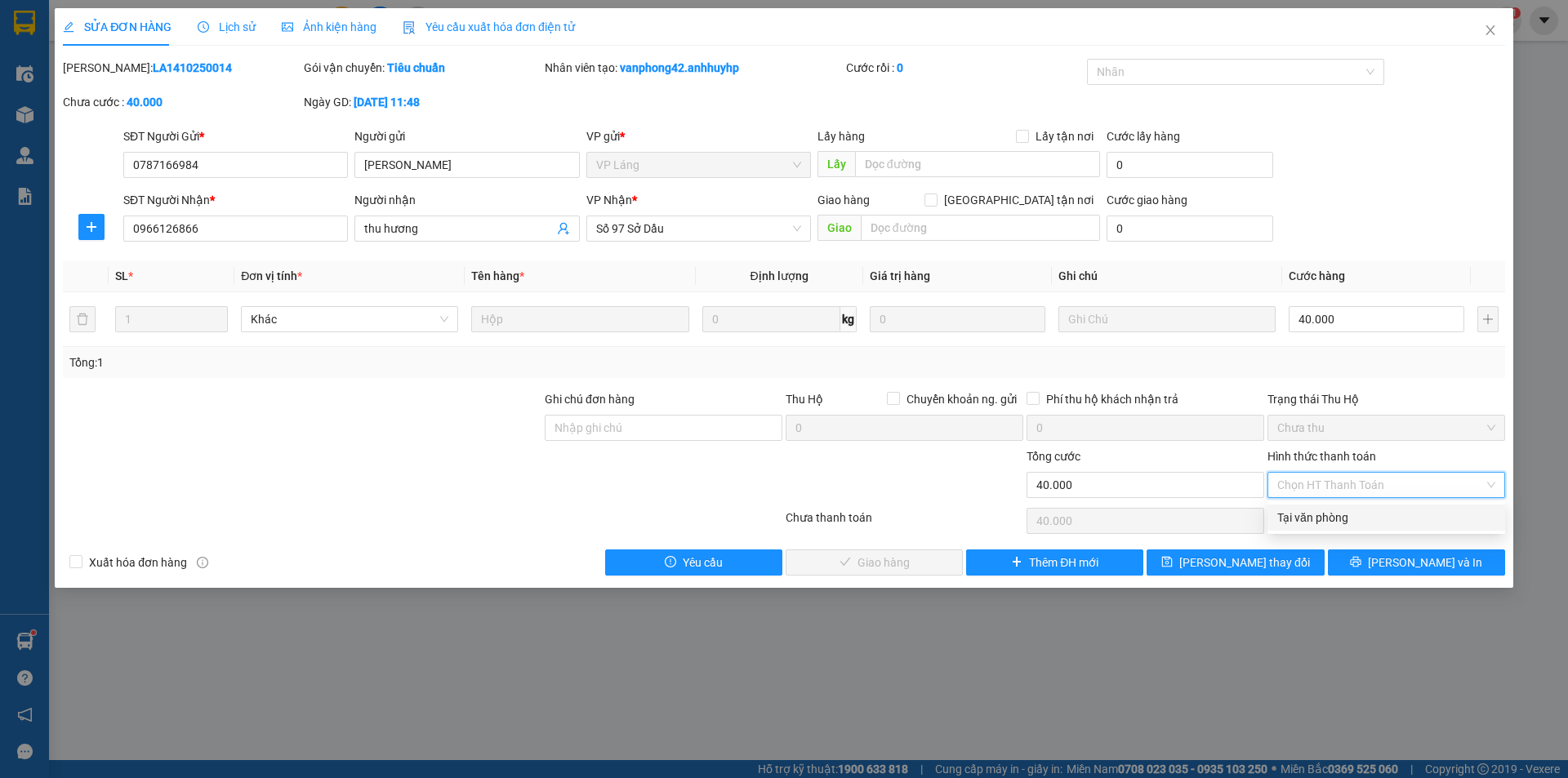
drag, startPoint x: 1340, startPoint y: 517, endPoint x: 993, endPoint y: 510, distance: 347.1
click at [1339, 517] on div "Tại văn phòng" at bounding box center [1386, 517] width 218 height 18
type input "0"
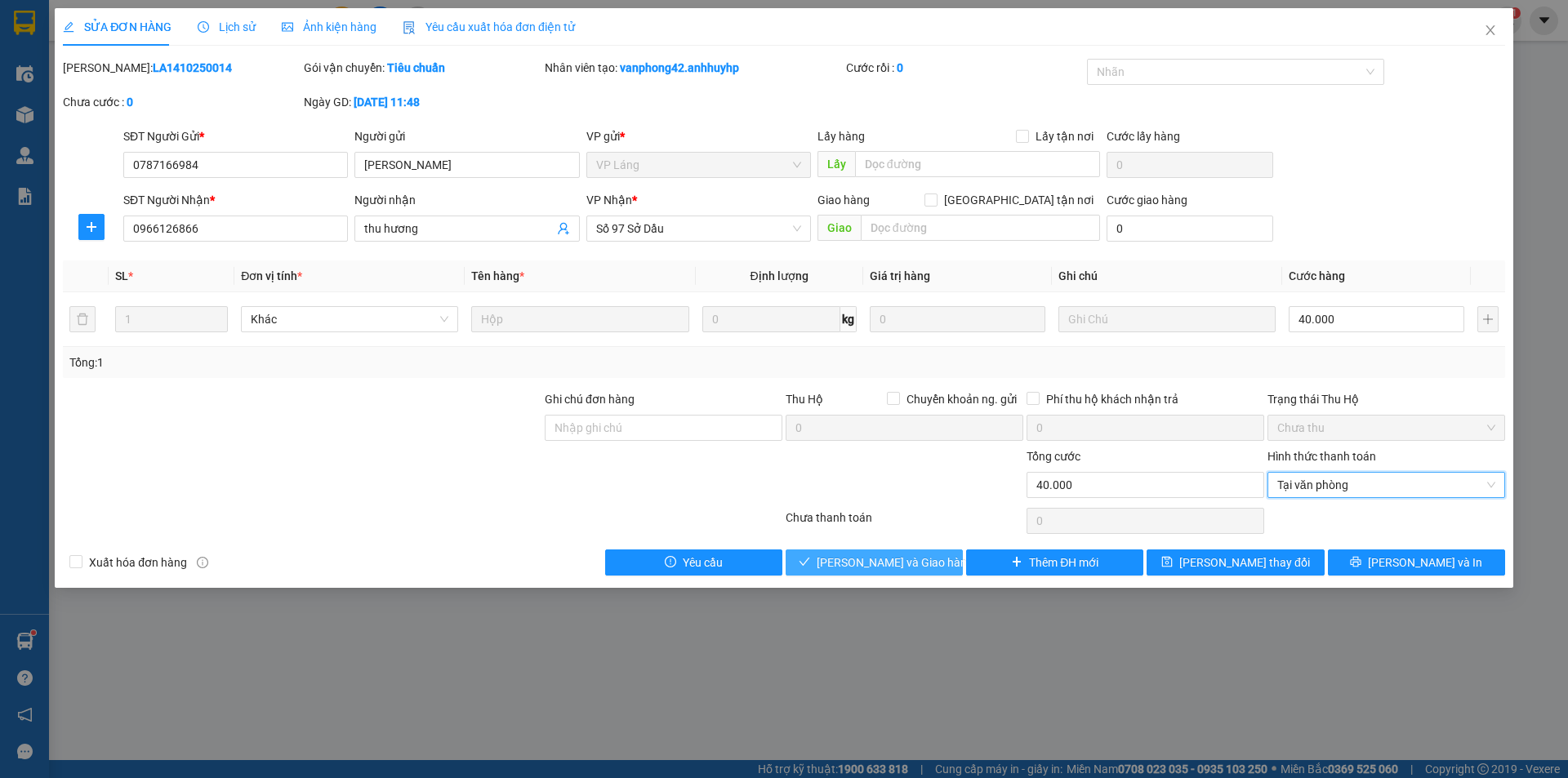
click at [883, 558] on span "[PERSON_NAME] và Giao hàng" at bounding box center [895, 563] width 157 height 18
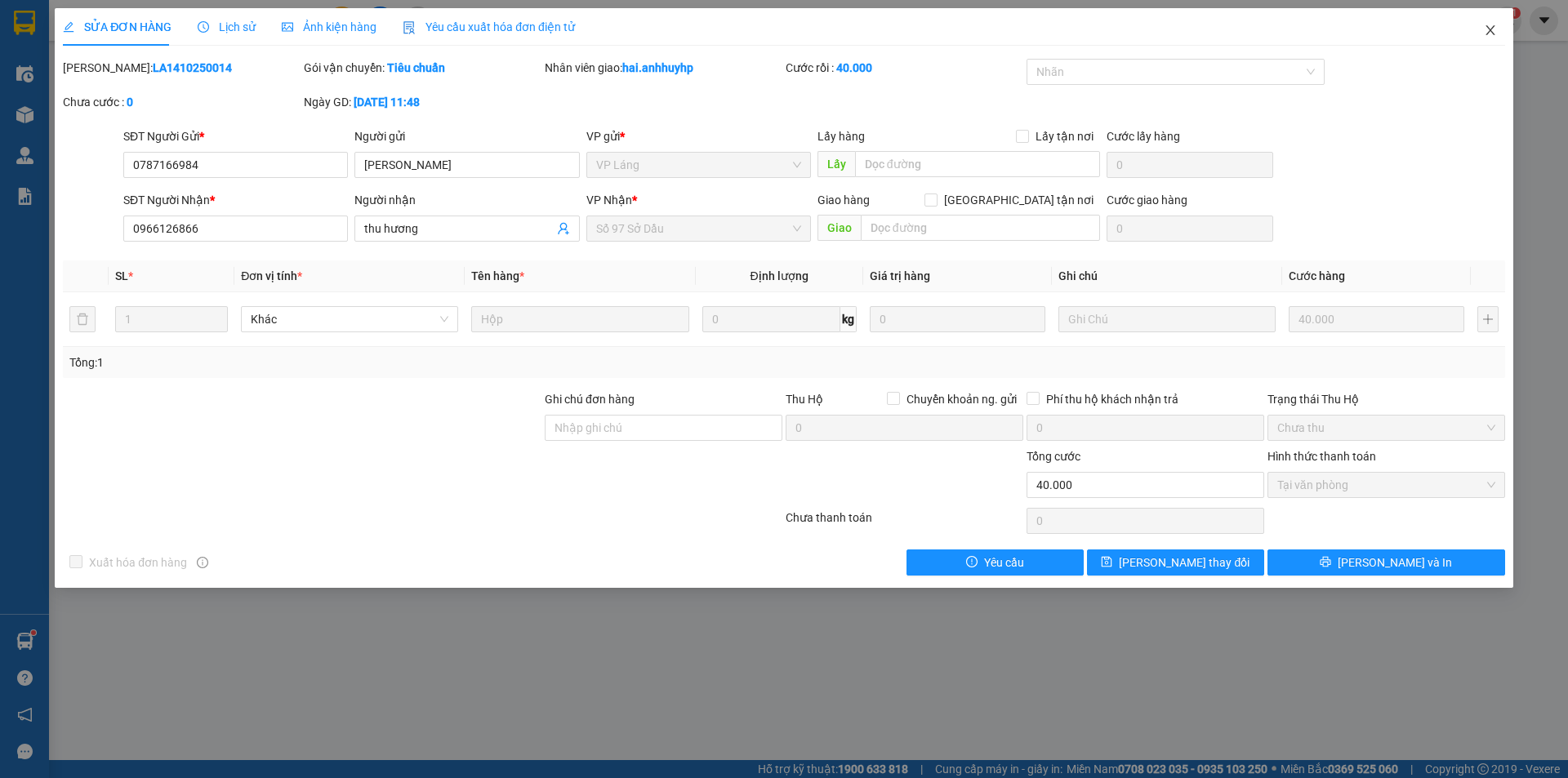
click at [1493, 30] on icon "close" at bounding box center [1490, 29] width 13 height 13
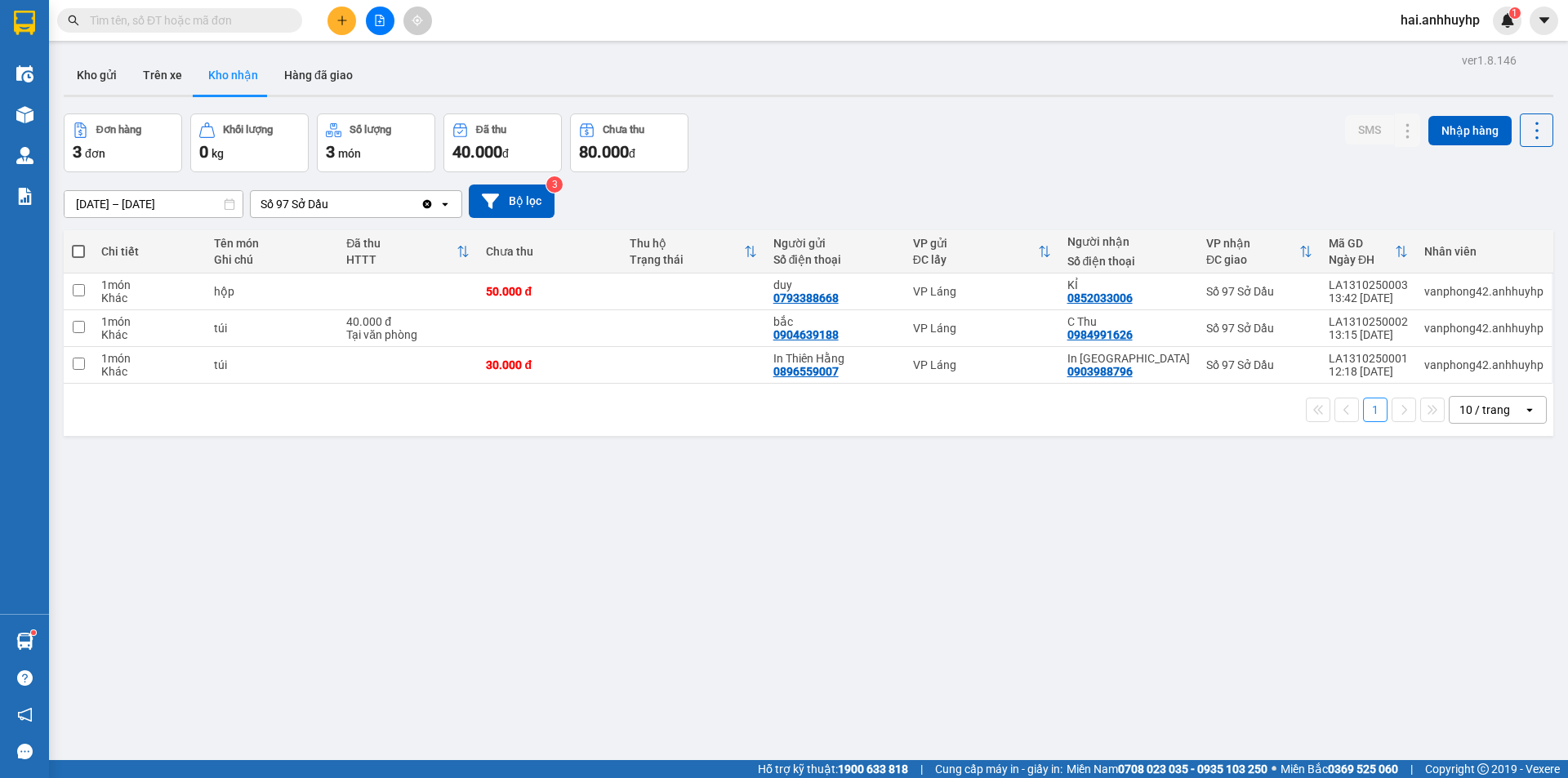
click at [215, 23] on input "text" at bounding box center [186, 20] width 193 height 18
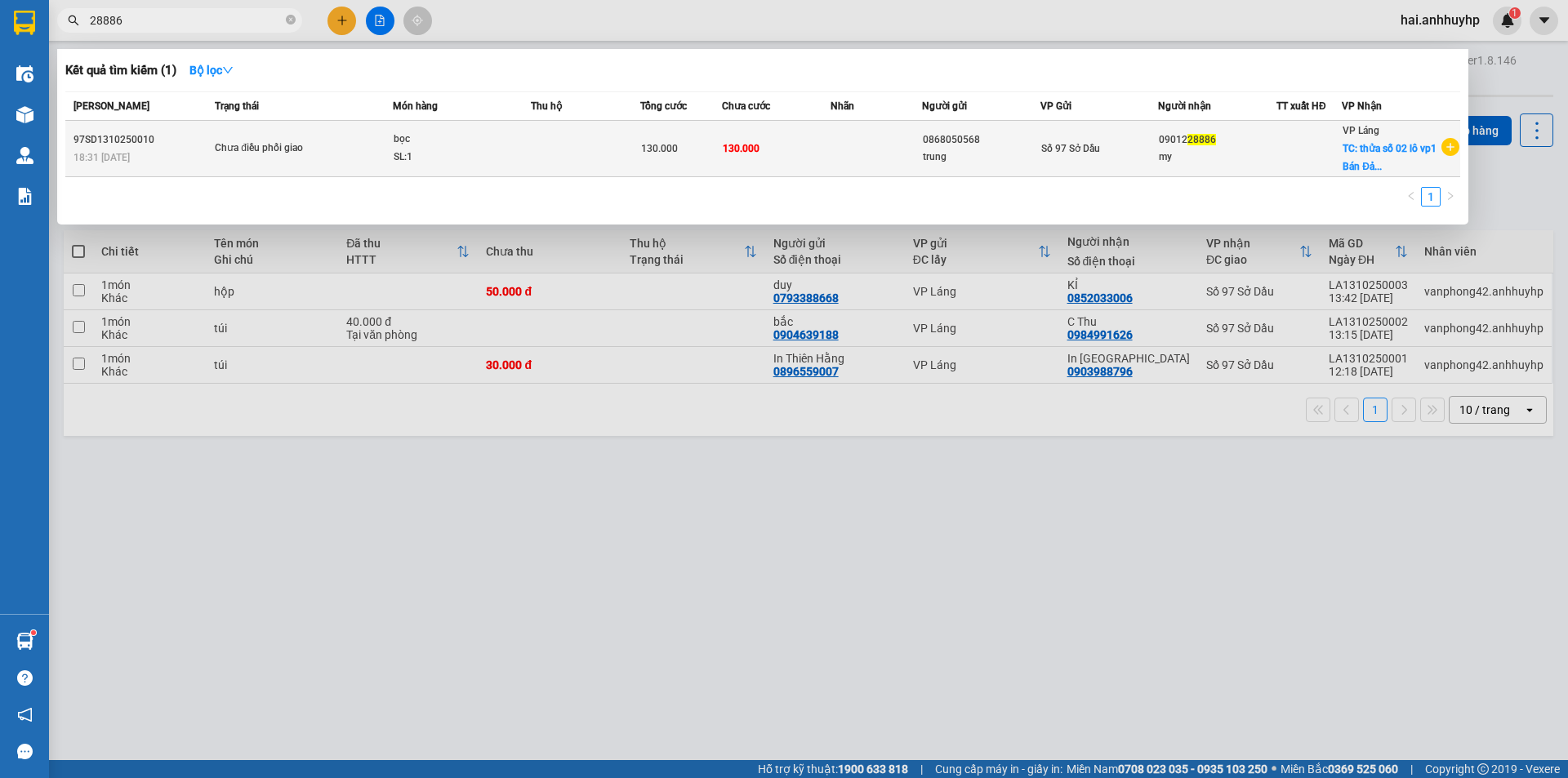
type input "28886"
click at [562, 139] on td at bounding box center [585, 149] width 109 height 56
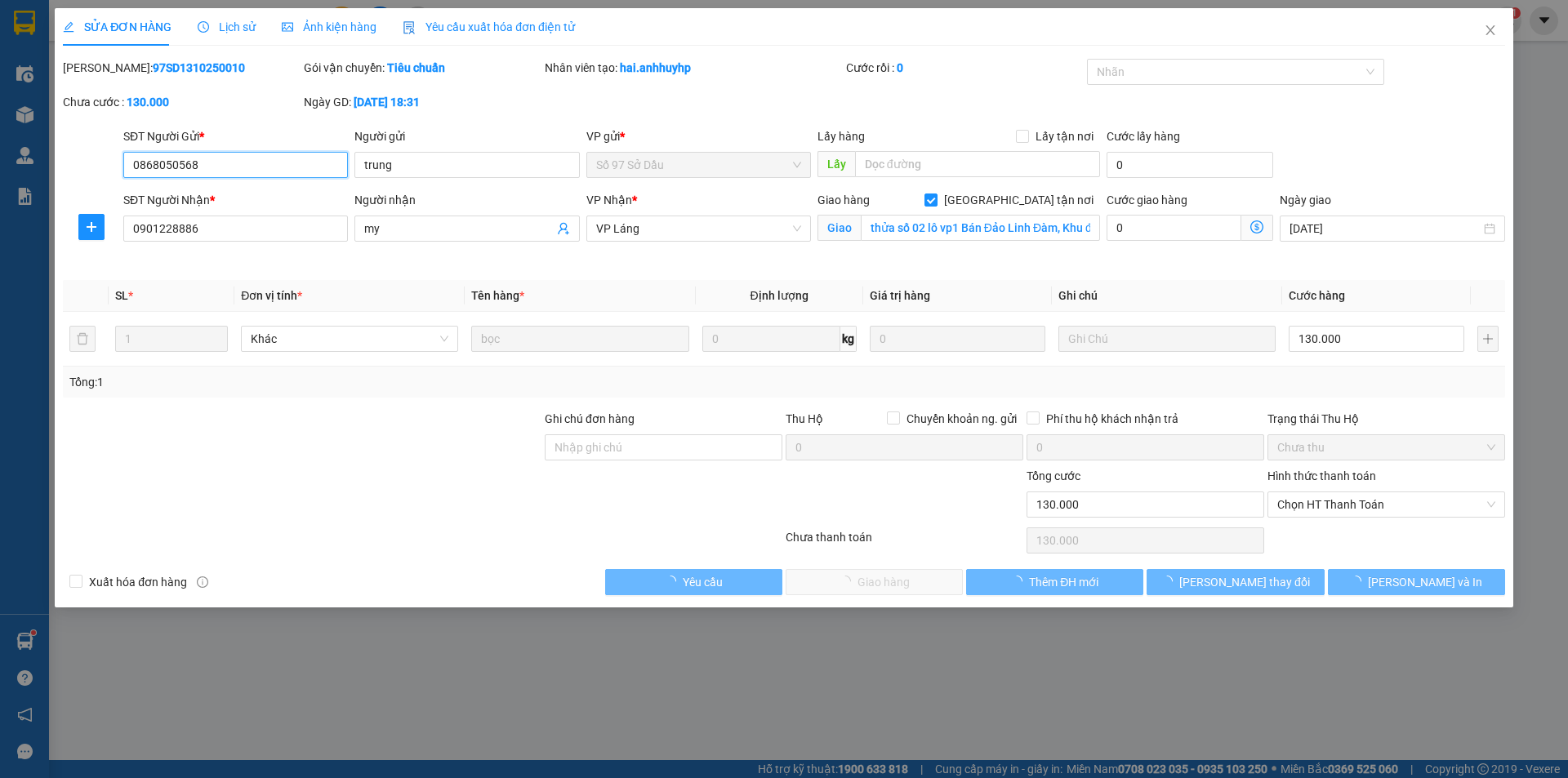
type input "0868050568"
type input "trung"
type input "0901228886"
type input "my"
checkbox input "true"
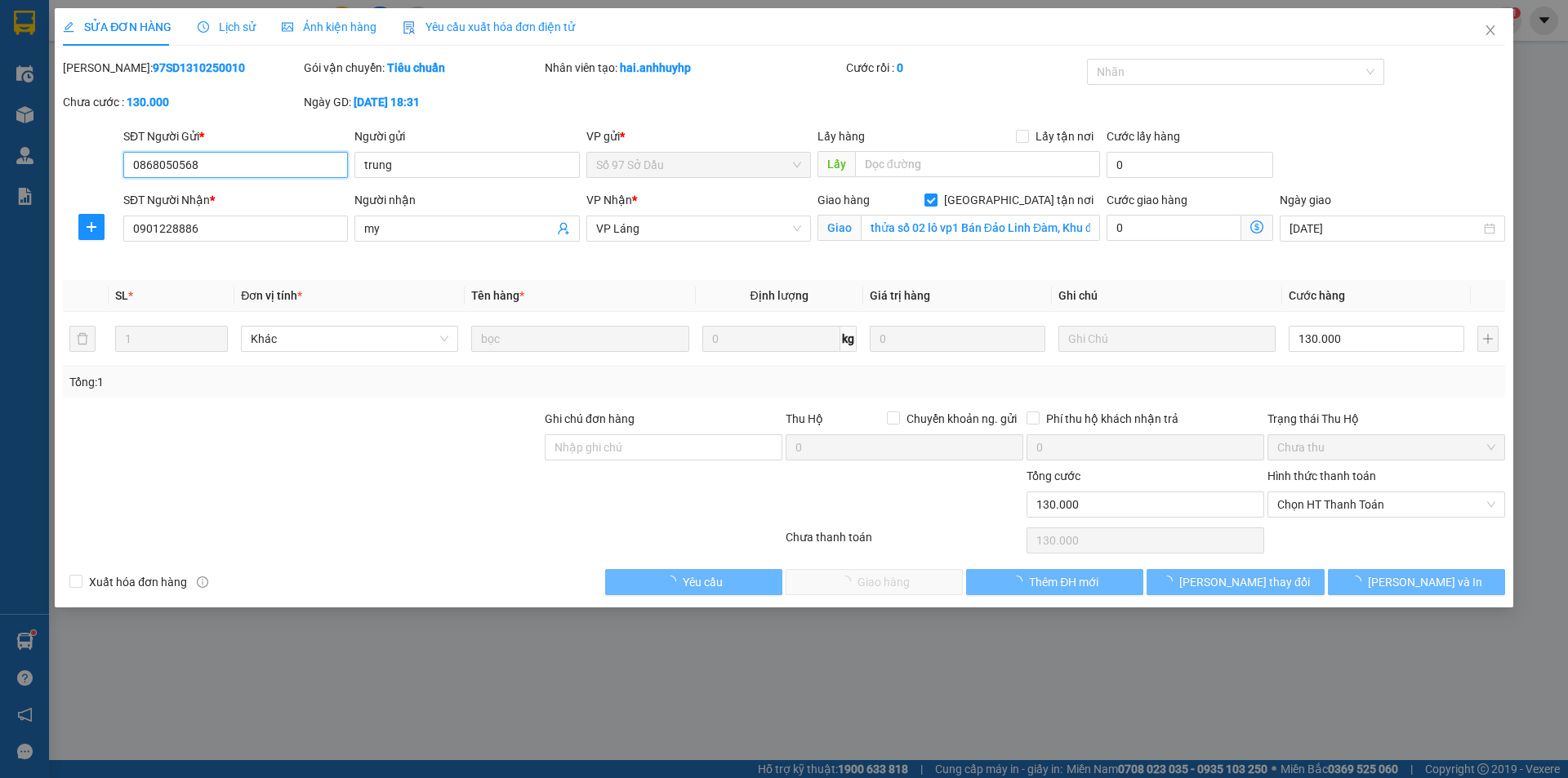
type input "thửa số 02 lô vp1 Bán Đảo Linh Đàm, Khu đô thị [GEOGRAPHIC_DATA], [GEOGRAPHIC…"
type input "0"
type input "130.000"
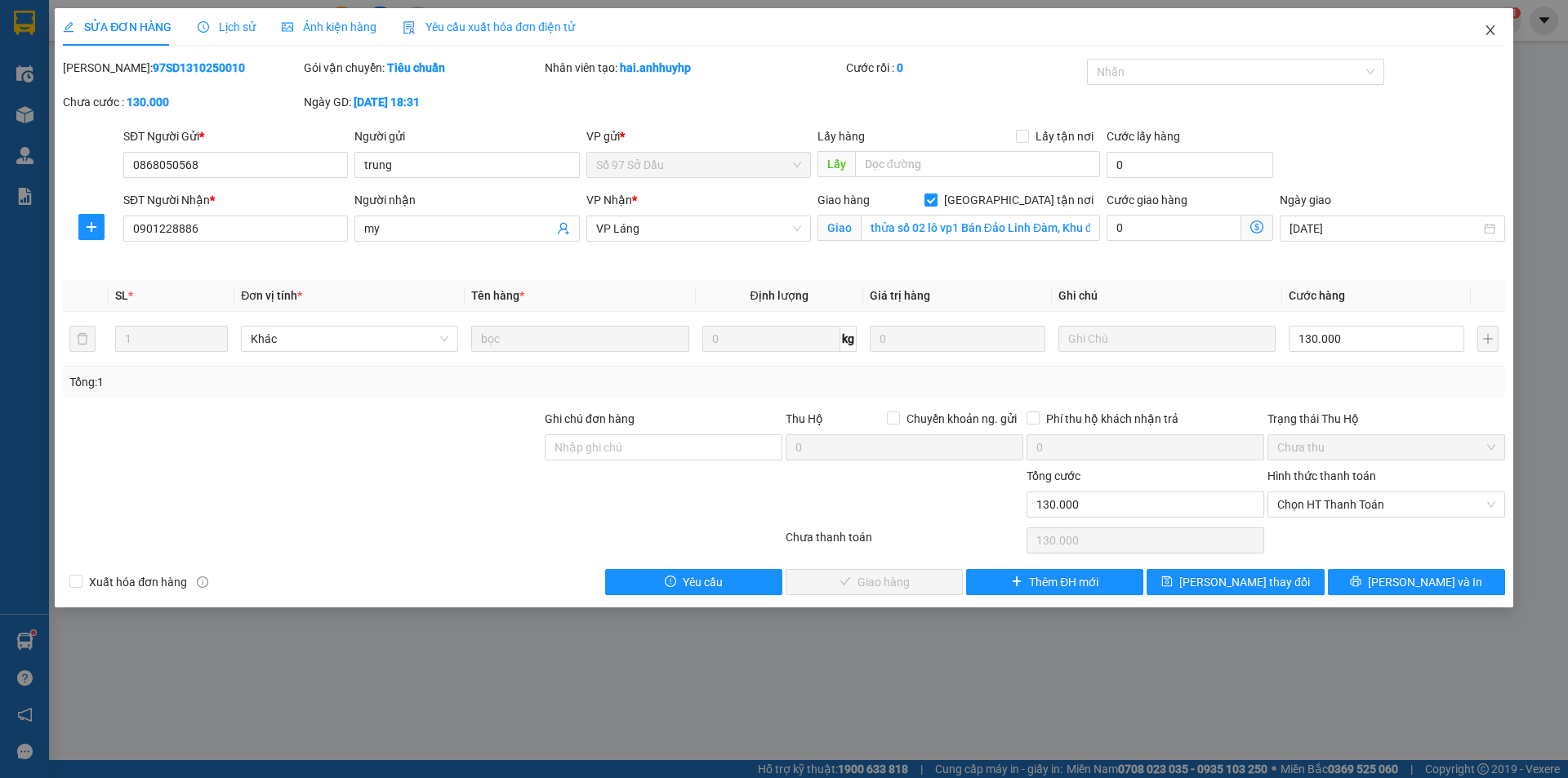
click at [1498, 34] on span "Close" at bounding box center [1490, 30] width 46 height 46
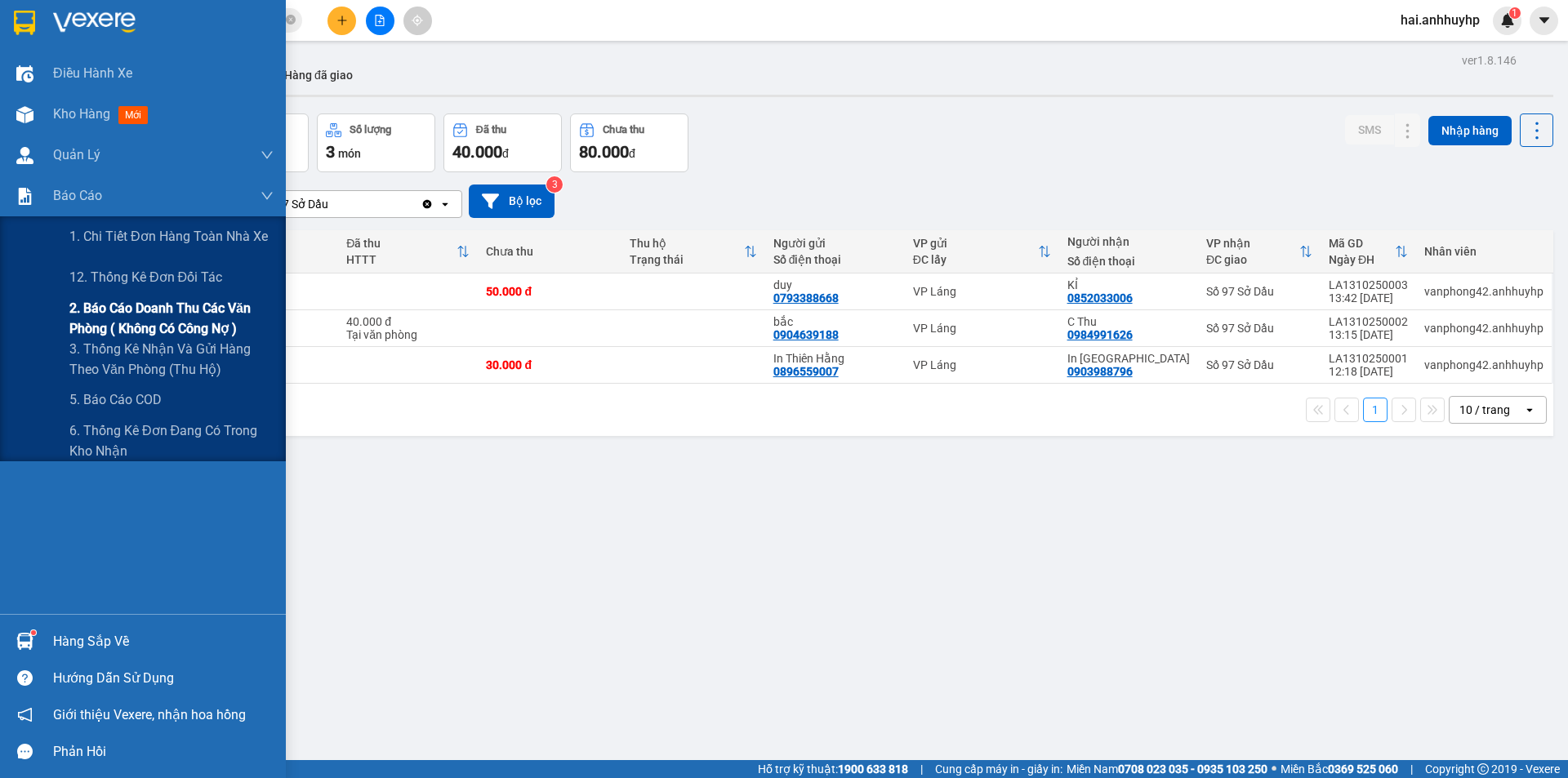
click at [131, 318] on span "2. Báo cáo doanh thu các văn phòng ( không có công nợ )" at bounding box center [171, 318] width 205 height 41
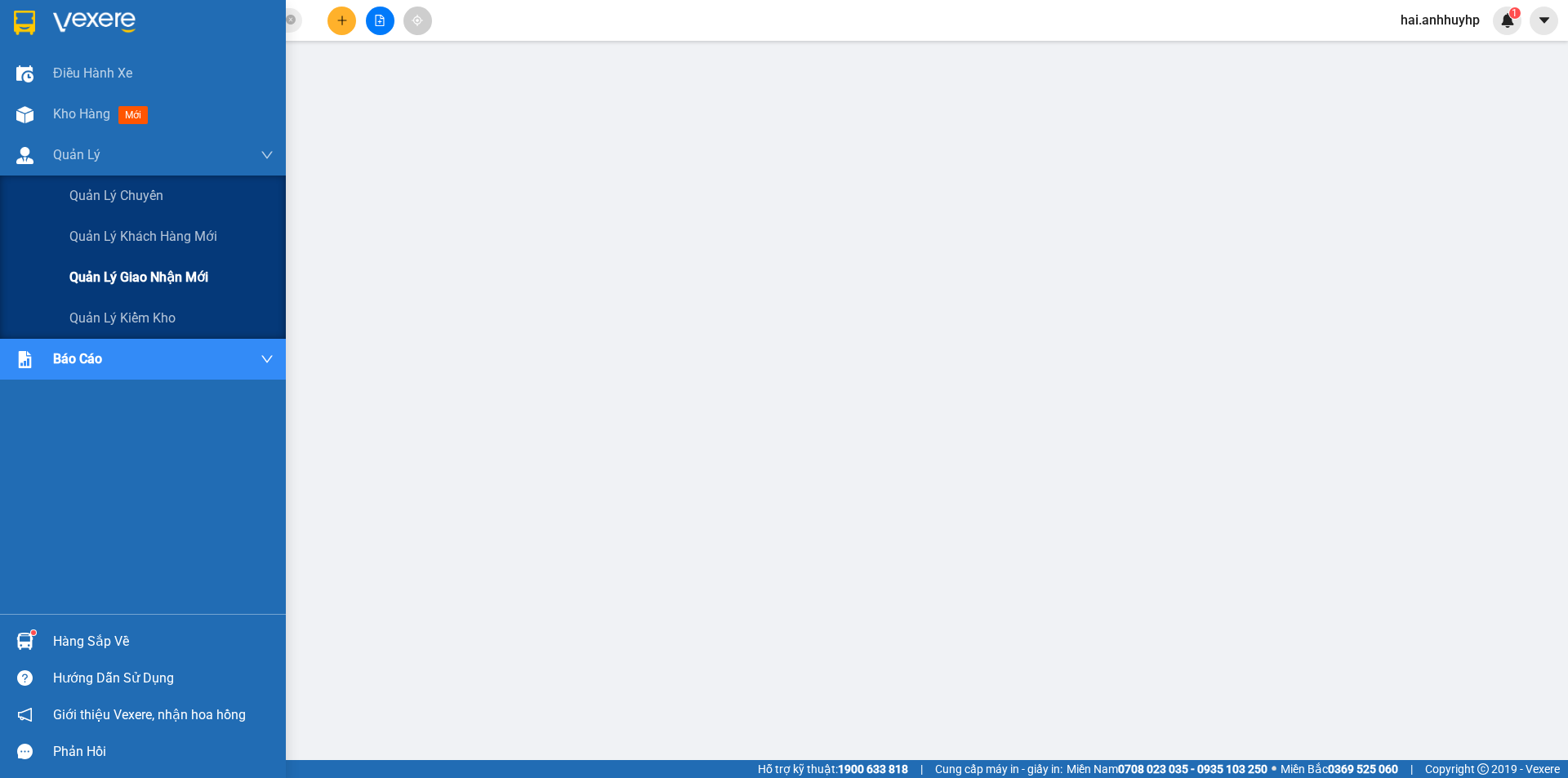
click at [101, 282] on span "Quản lý giao nhận mới" at bounding box center [138, 277] width 139 height 20
